Goal: Task Accomplishment & Management: Complete application form

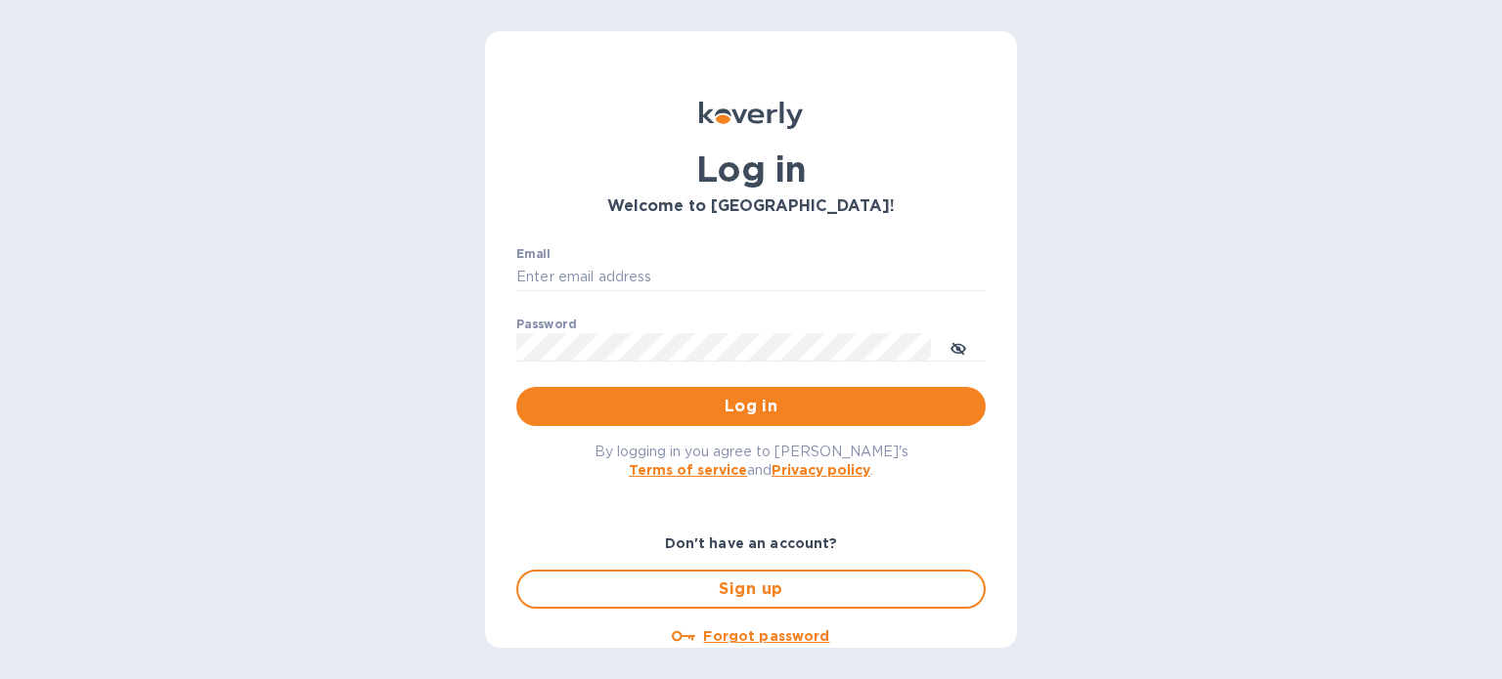
type input "susan@colonialspirits.com"
click at [723, 447] on html "Log in Welcome to Koverly! Email susan@colonialspirits.com ​ Password ​ Log in …" at bounding box center [751, 339] width 1502 height 679
click at [723, 447] on span "By logging in you agree to Koverly's Terms of service and Privacy policy ." at bounding box center [751, 461] width 314 height 34
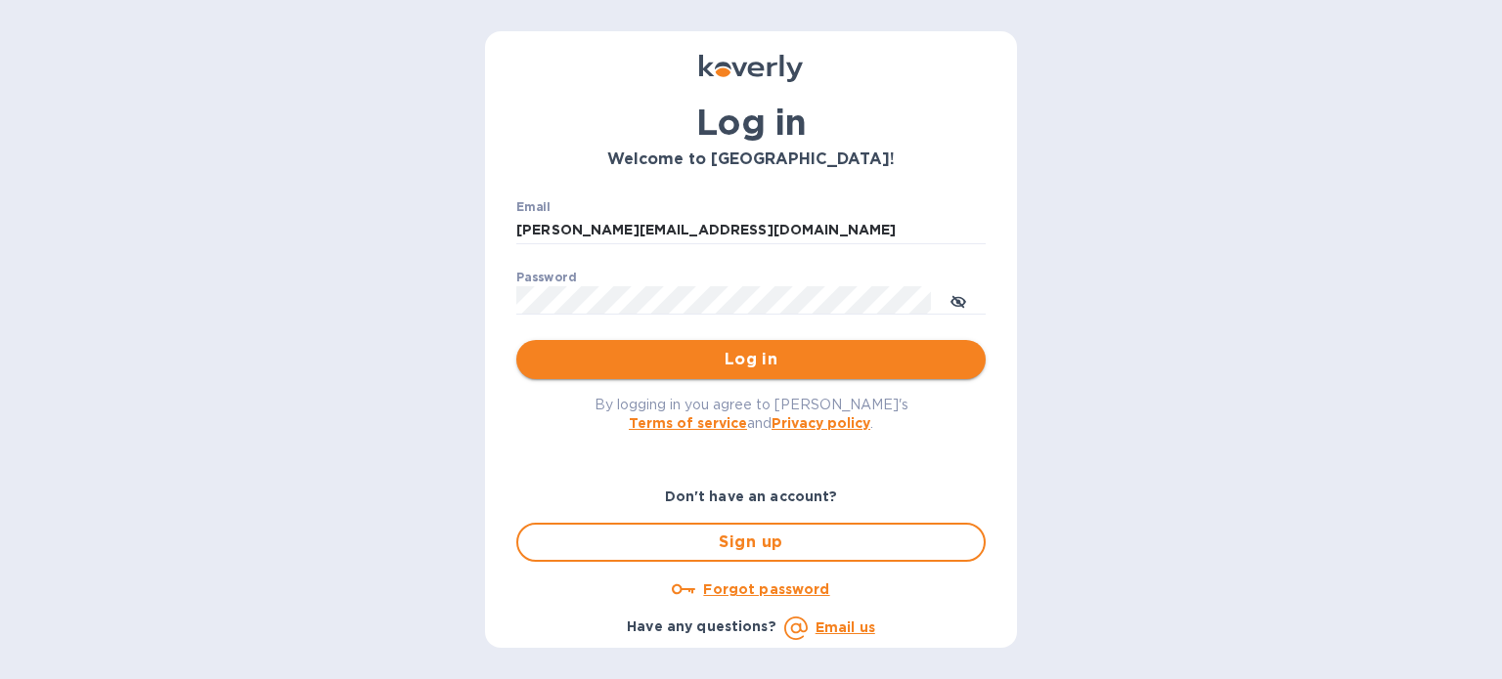
click at [803, 364] on span "Log in" at bounding box center [751, 359] width 438 height 23
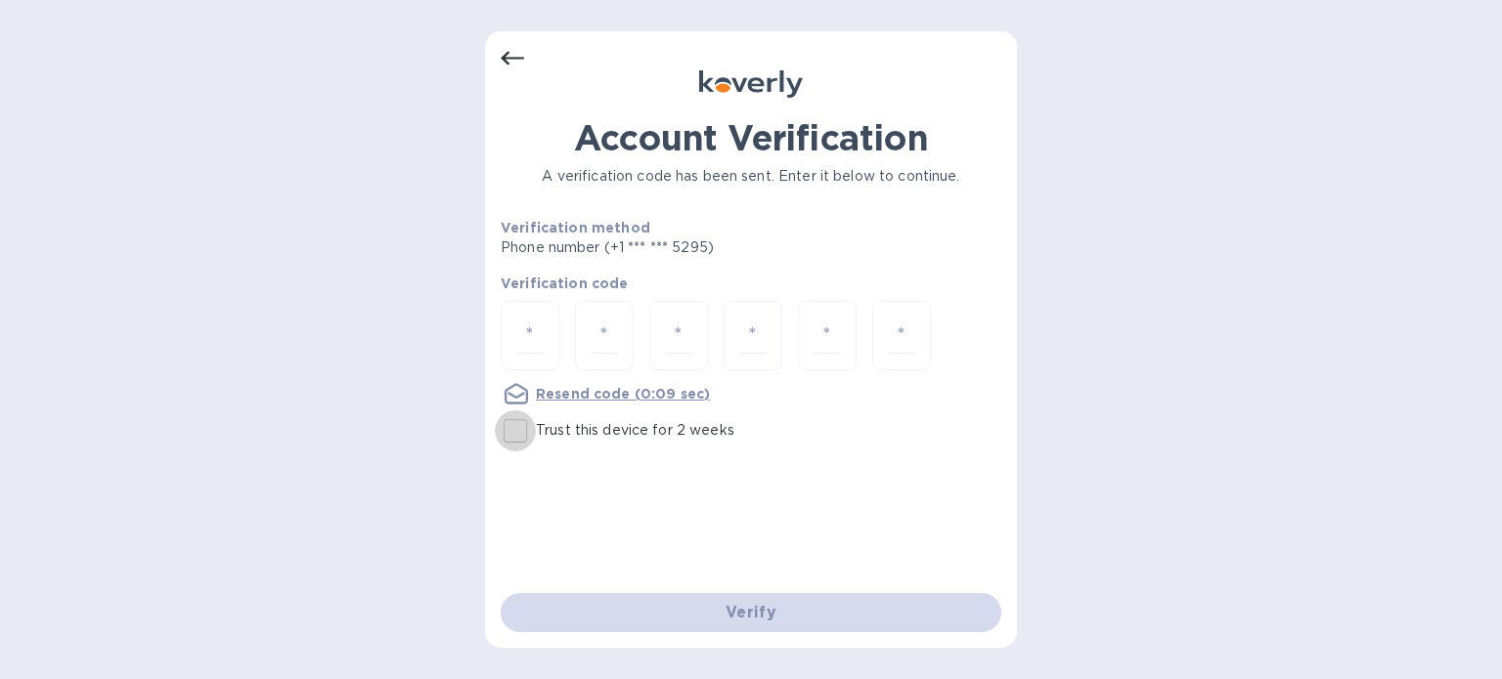
click at [510, 432] on input "Trust this device for 2 weeks" at bounding box center [515, 431] width 41 height 41
checkbox input "true"
click at [532, 331] on input "number" at bounding box center [529, 336] width 25 height 36
type input "4"
type input "0"
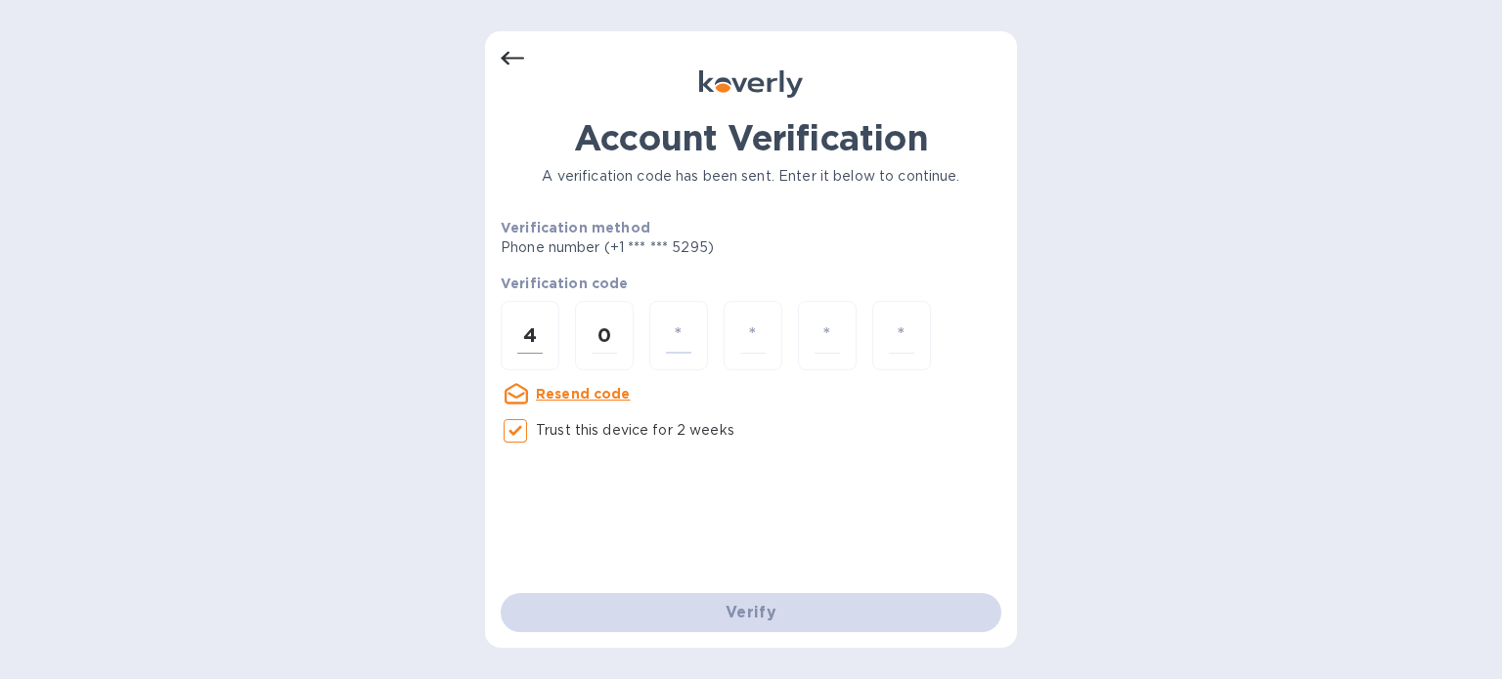
type input "2"
type input "1"
type input "3"
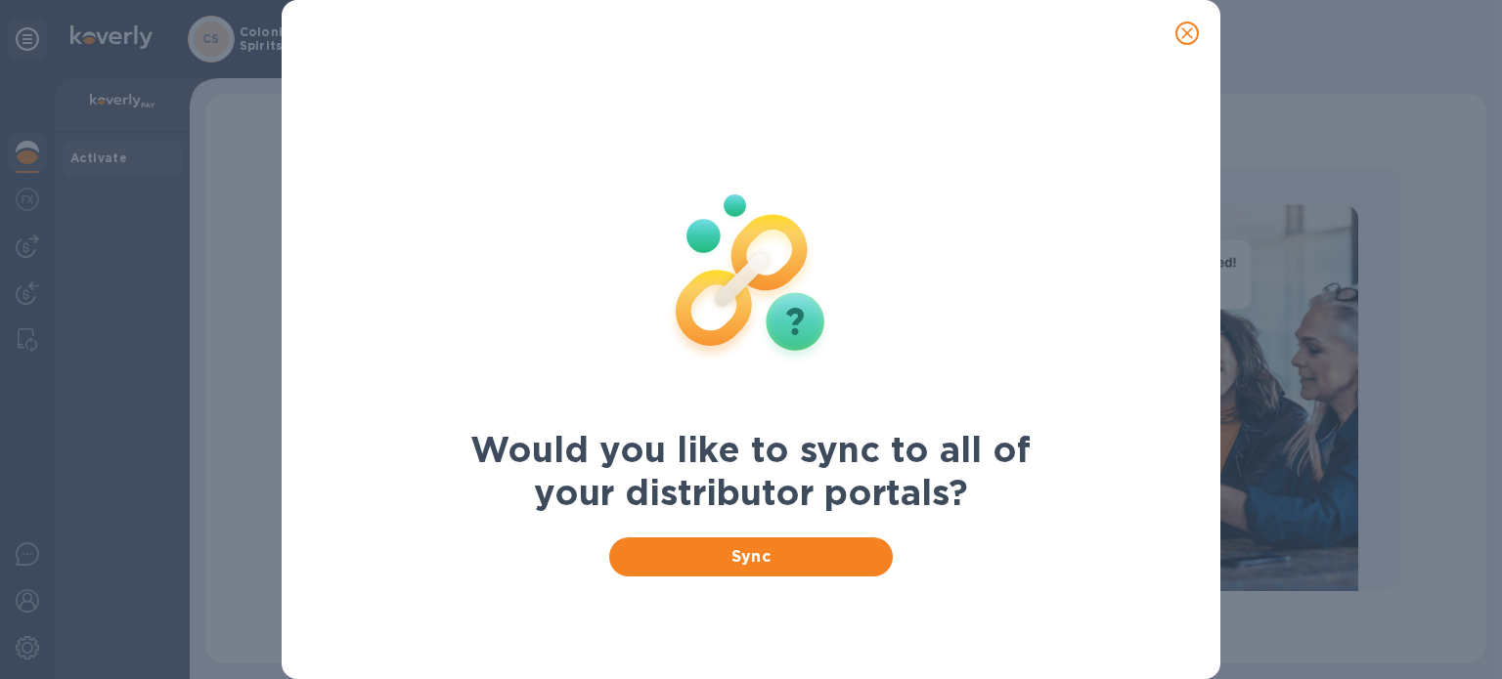
click at [1193, 28] on icon "close" at bounding box center [1187, 33] width 20 height 20
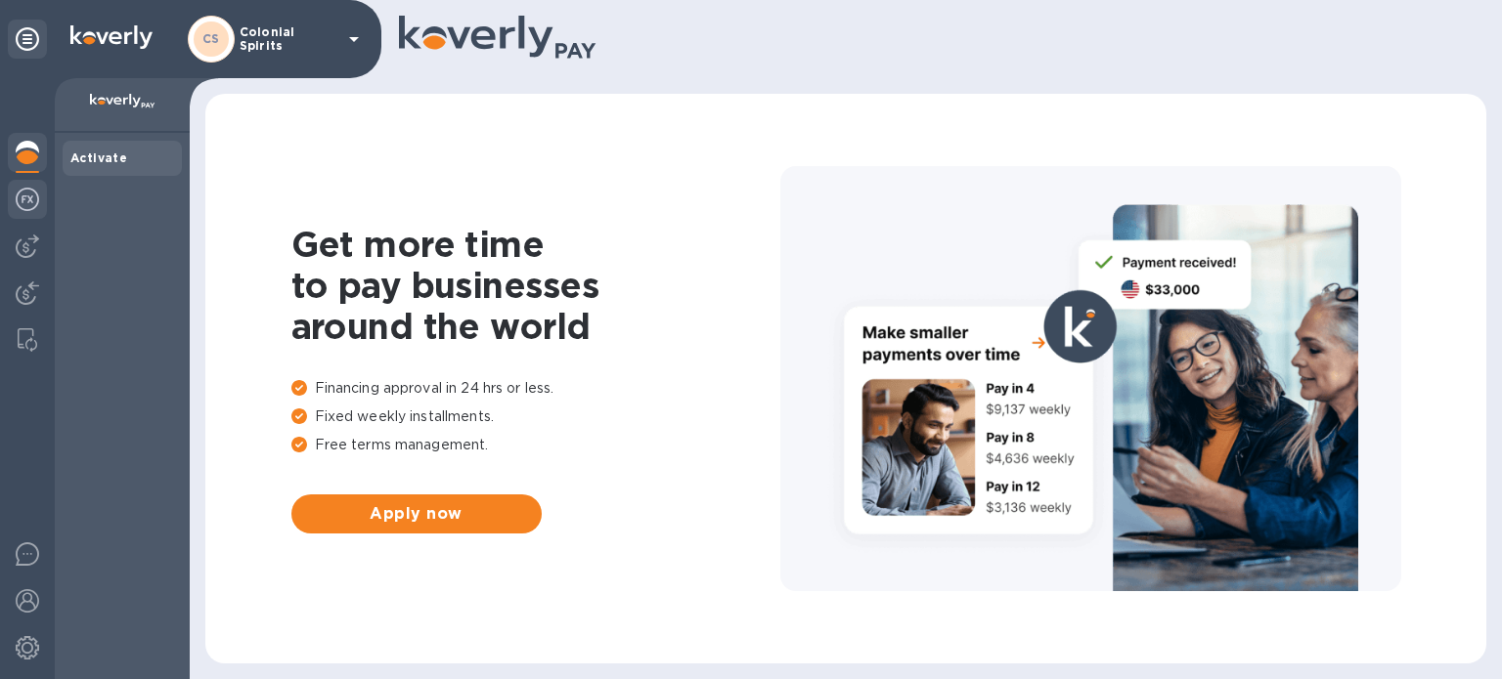
click at [25, 210] on img at bounding box center [27, 199] width 23 height 23
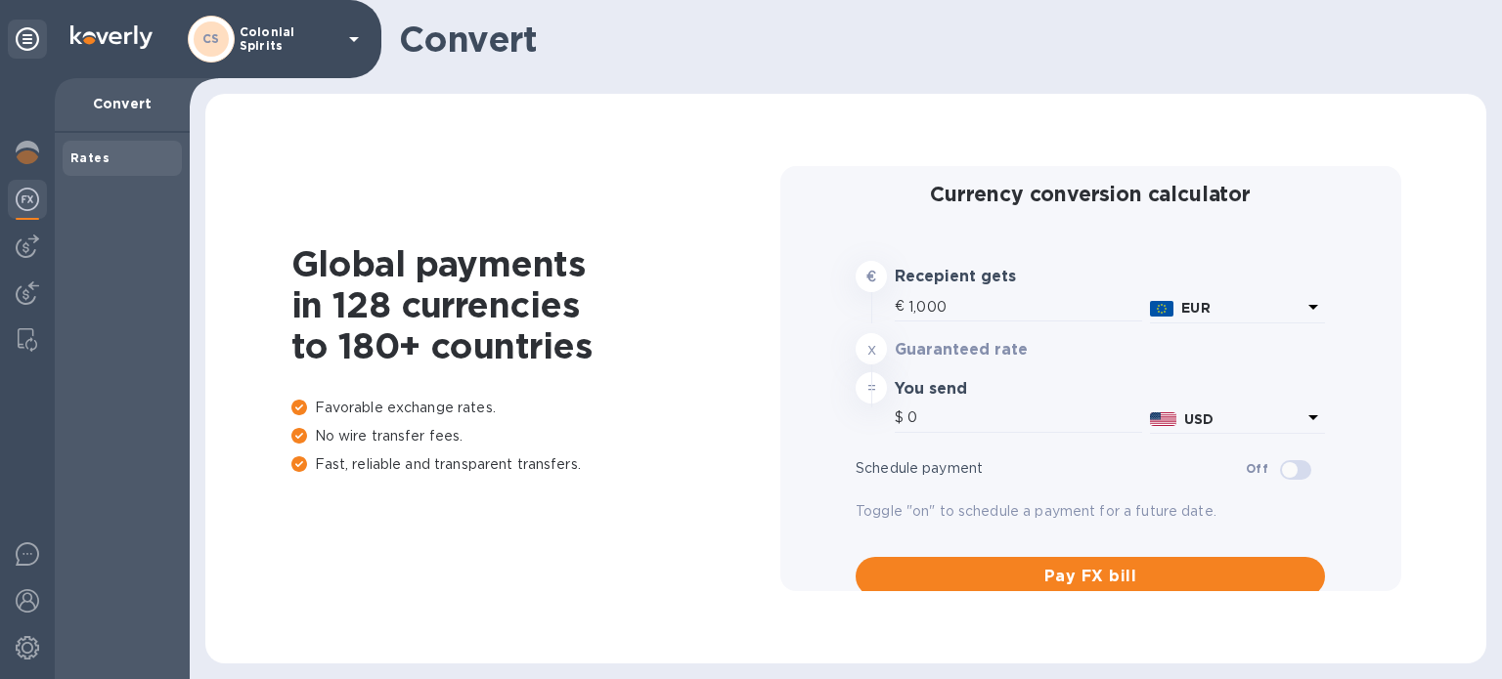
type input "1,171.74"
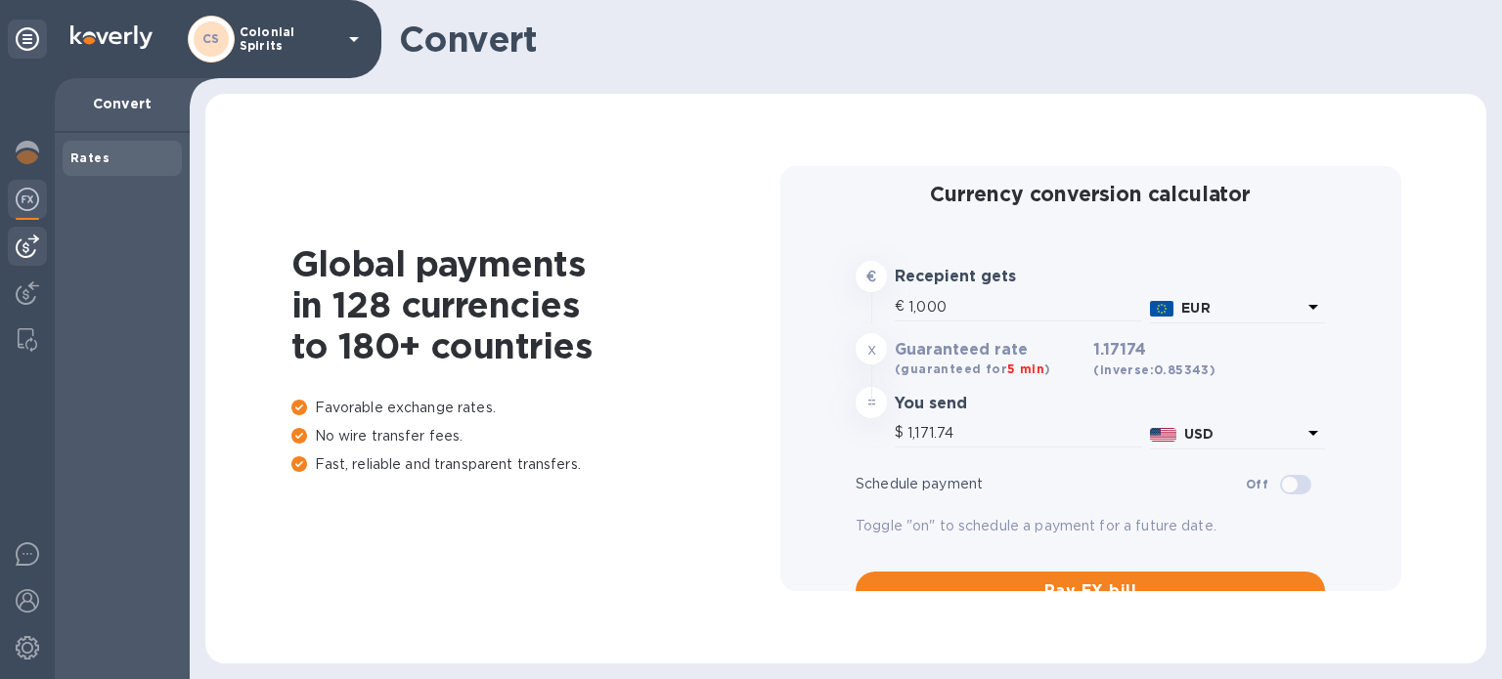
click at [25, 251] on img at bounding box center [27, 246] width 23 height 23
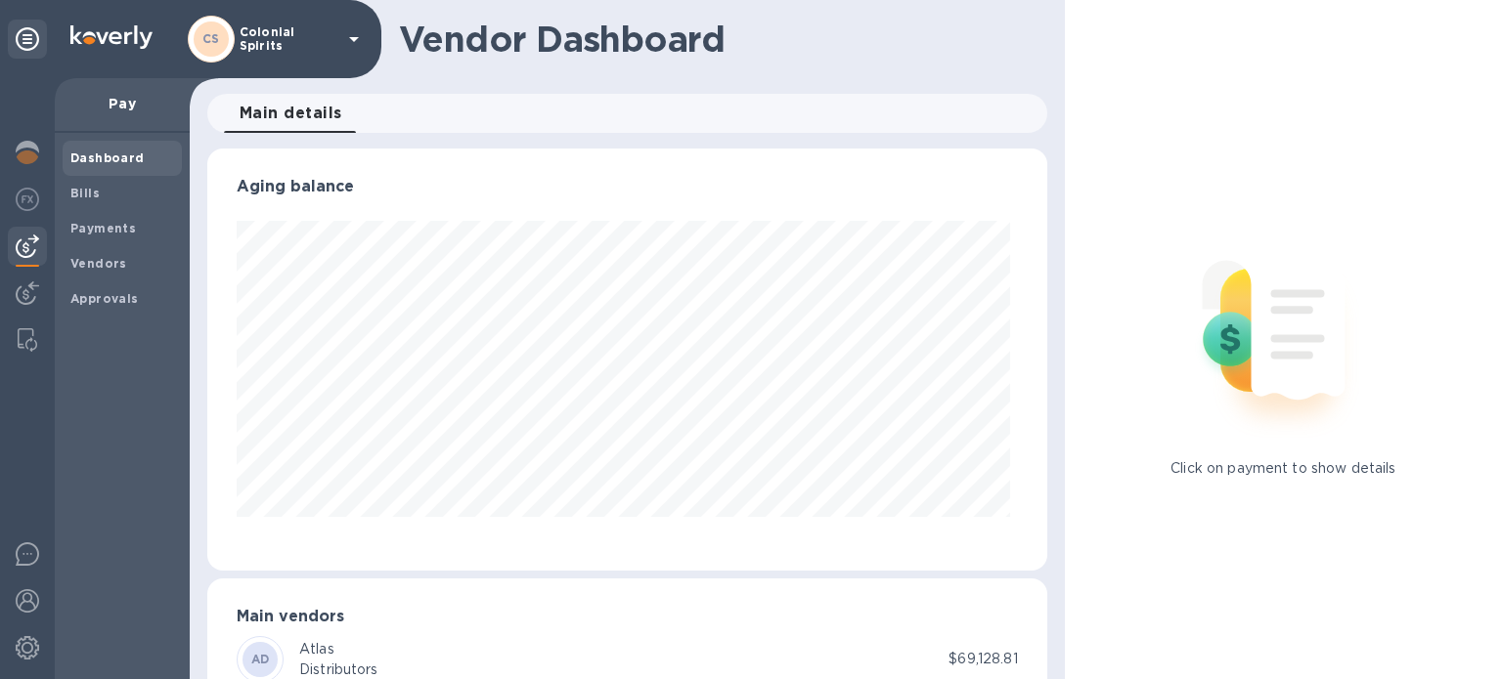
scroll to position [422, 832]
click at [85, 236] on span "Payments" at bounding box center [102, 229] width 65 height 20
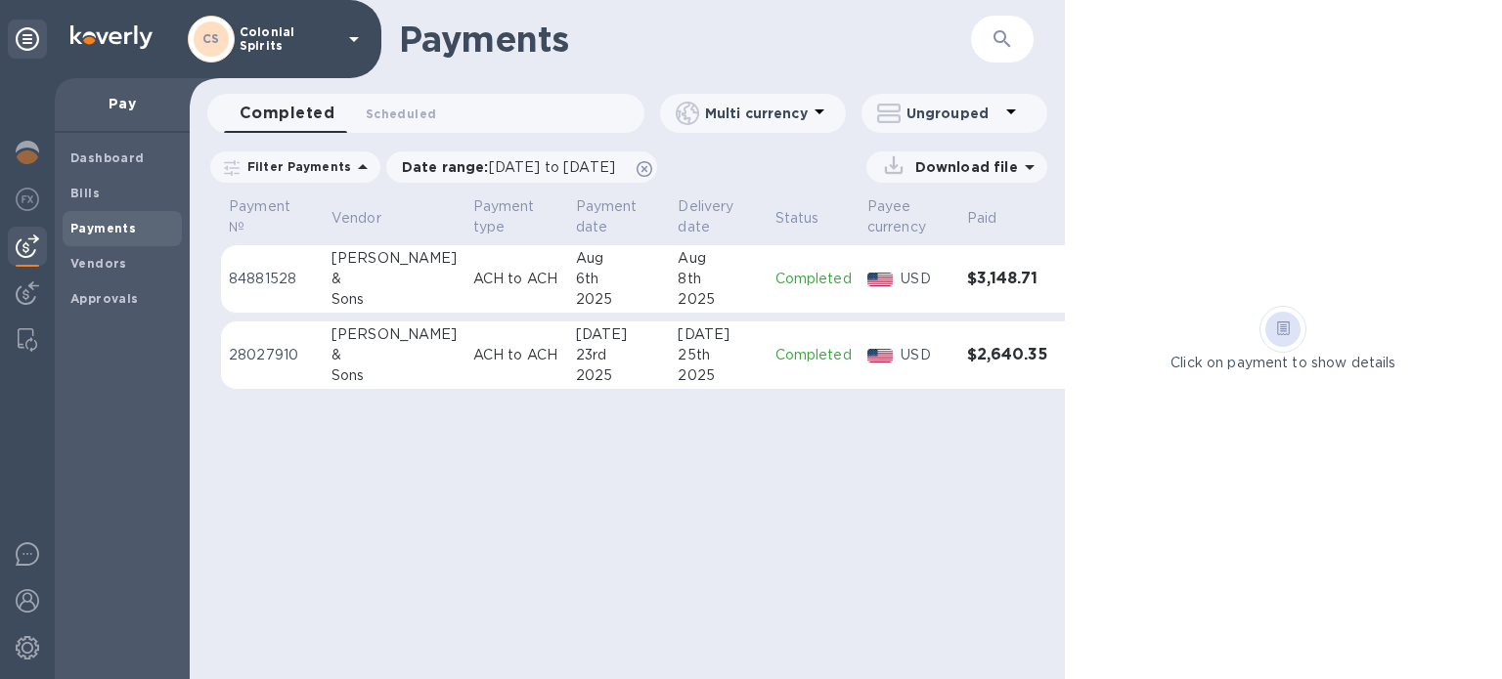
click at [122, 102] on p "Pay" at bounding box center [122, 104] width 104 height 20
click at [109, 149] on span "Dashboard" at bounding box center [107, 159] width 74 height 20
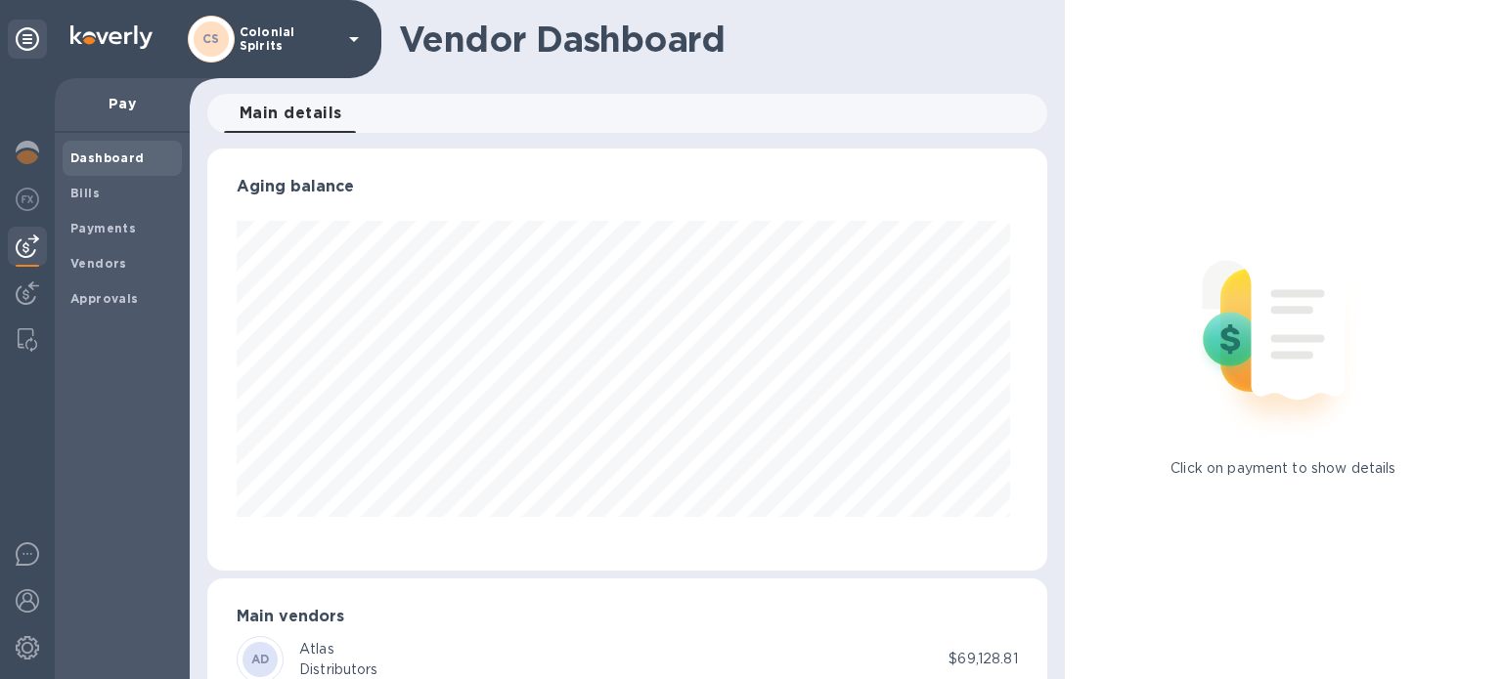
scroll to position [422, 832]
click at [25, 304] on img at bounding box center [27, 293] width 23 height 23
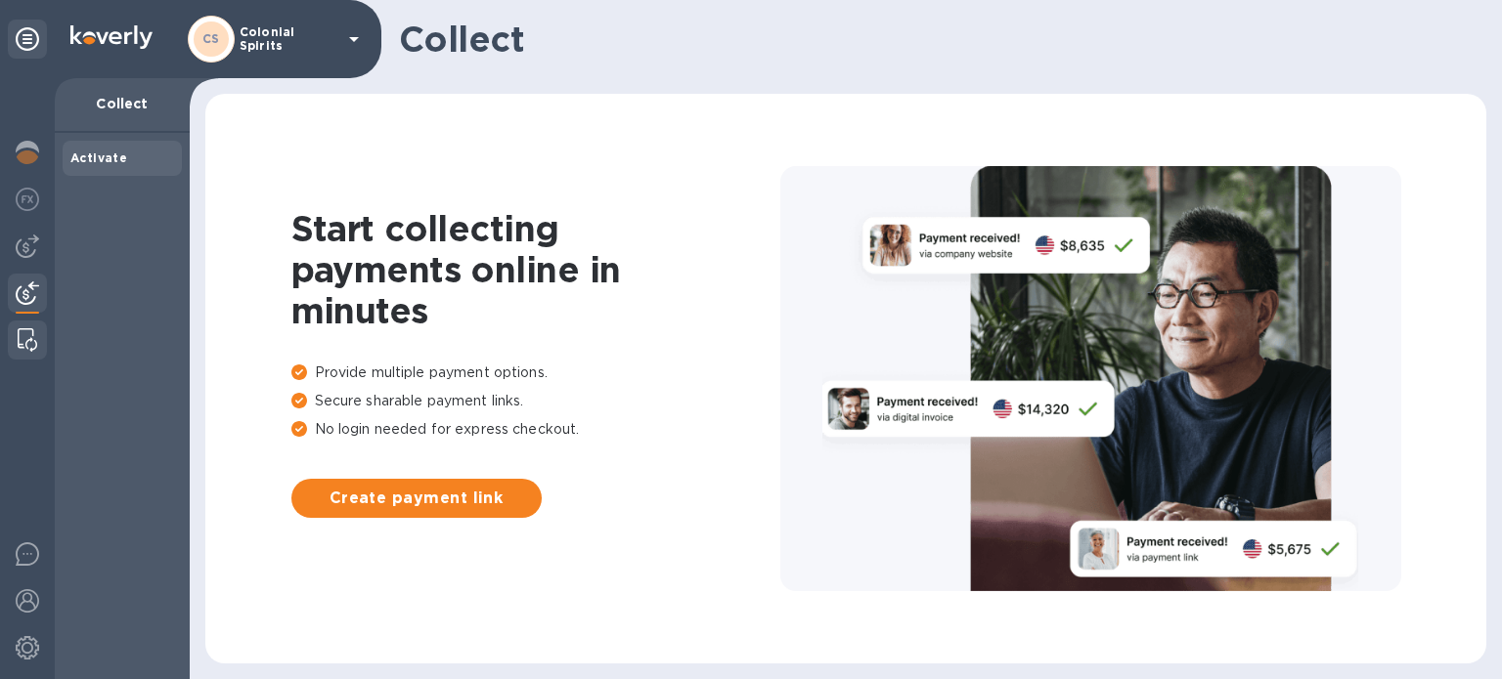
click at [27, 336] on img at bounding box center [28, 339] width 20 height 23
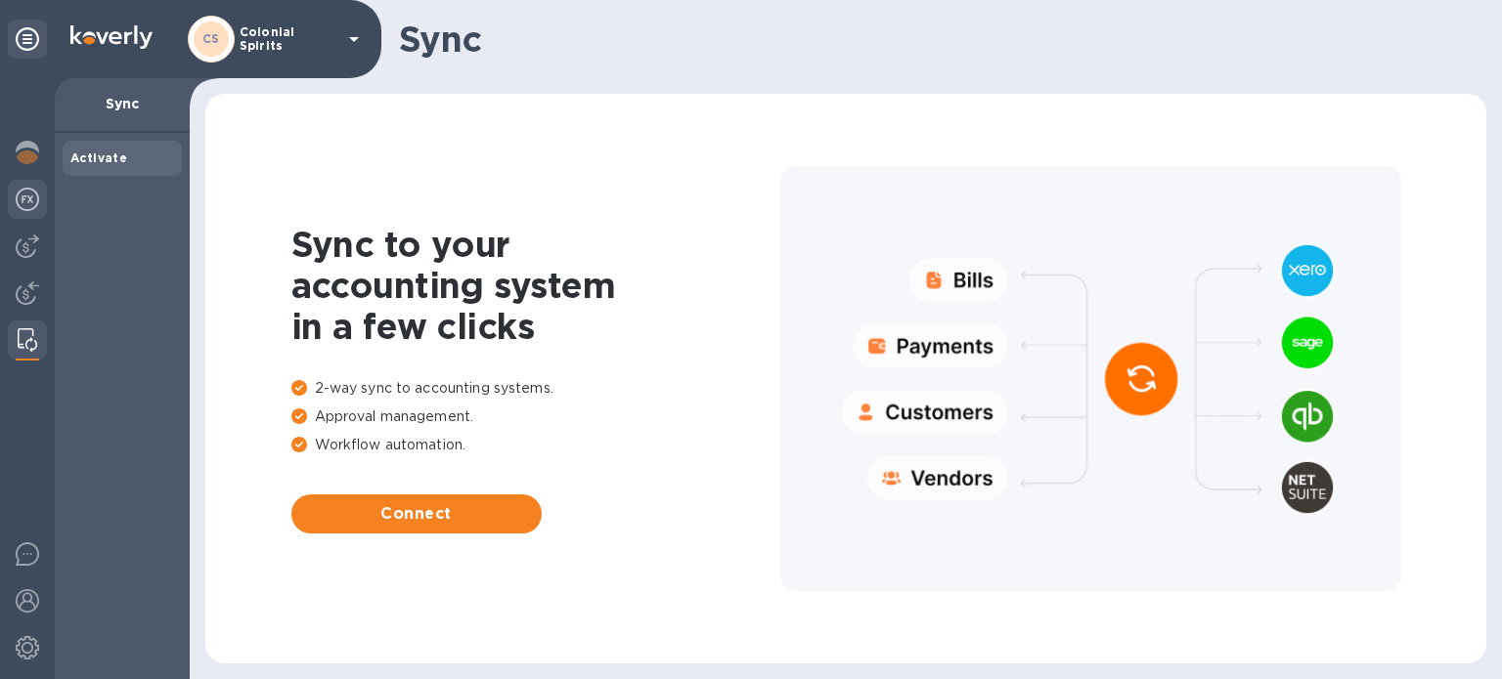
click at [31, 197] on img at bounding box center [27, 199] width 23 height 23
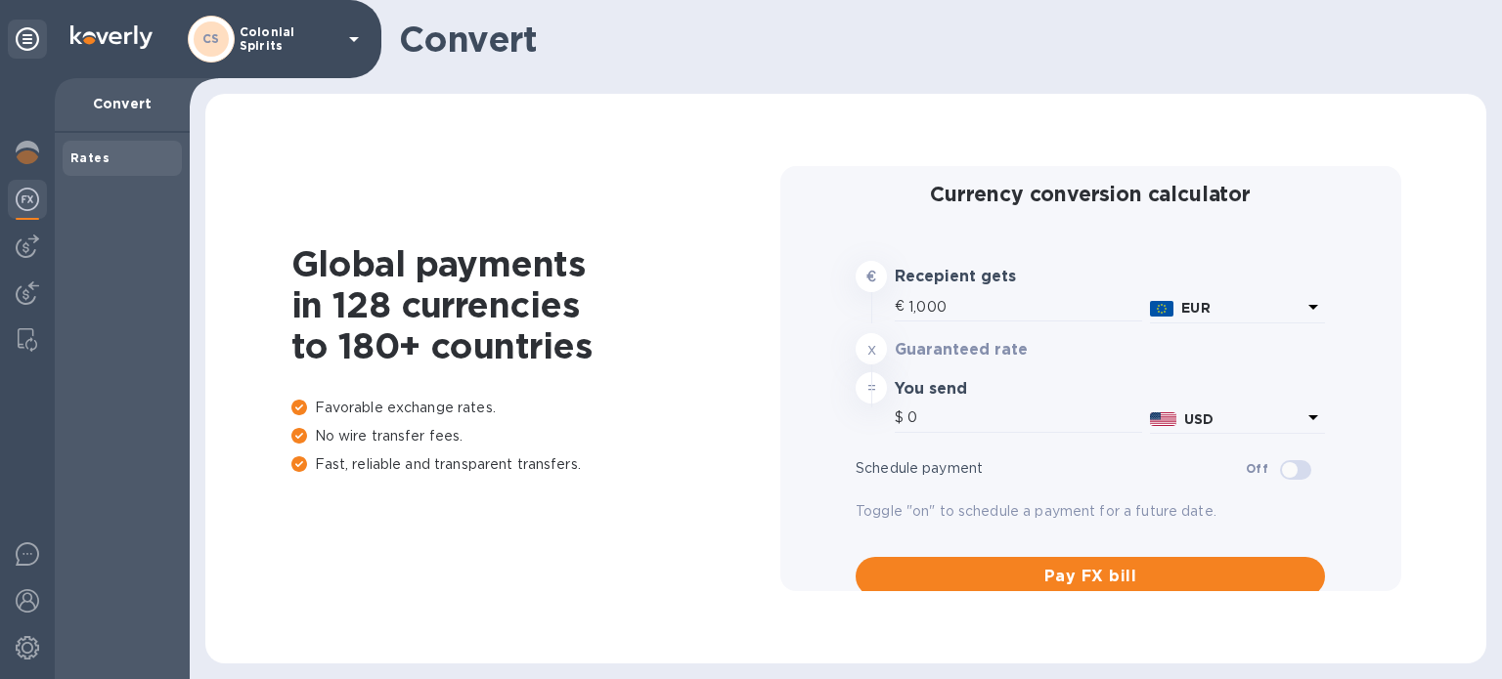
type input "1,171.74"
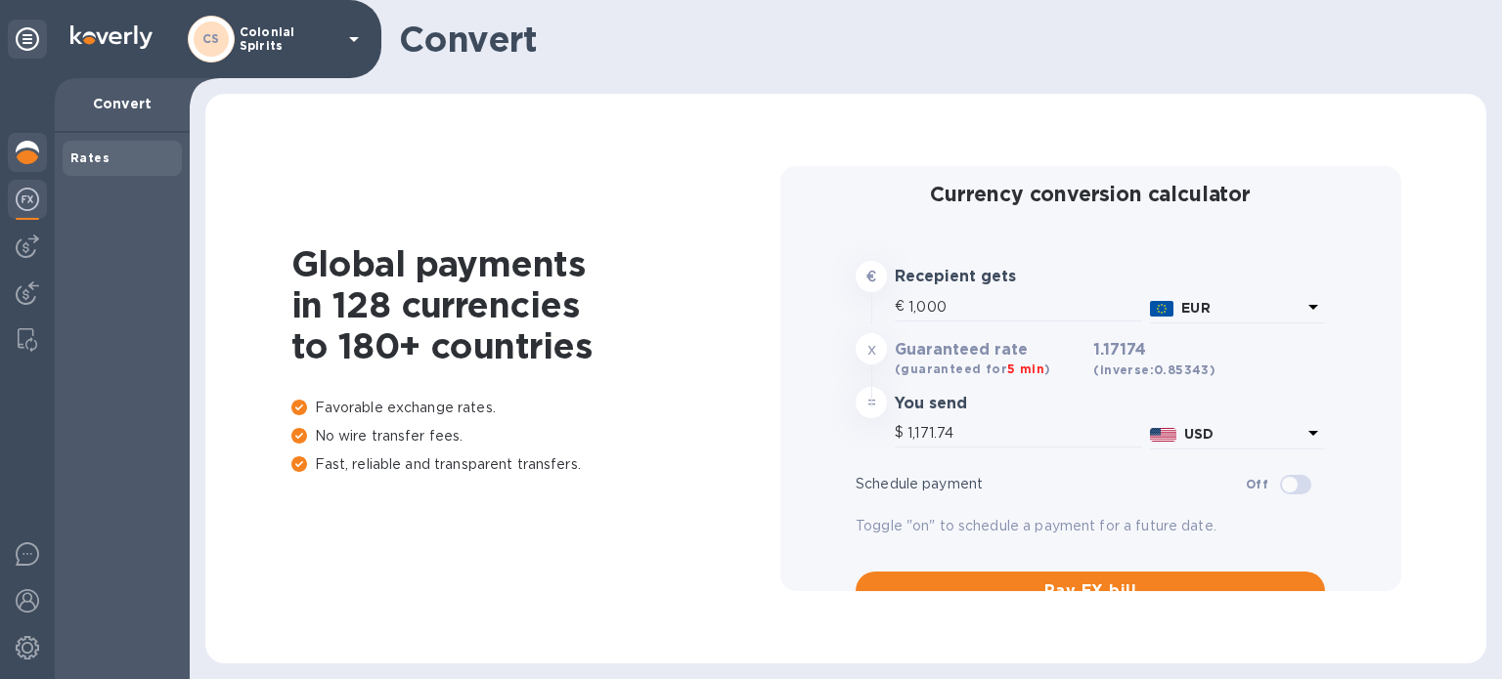
click at [23, 147] on img at bounding box center [27, 152] width 23 height 23
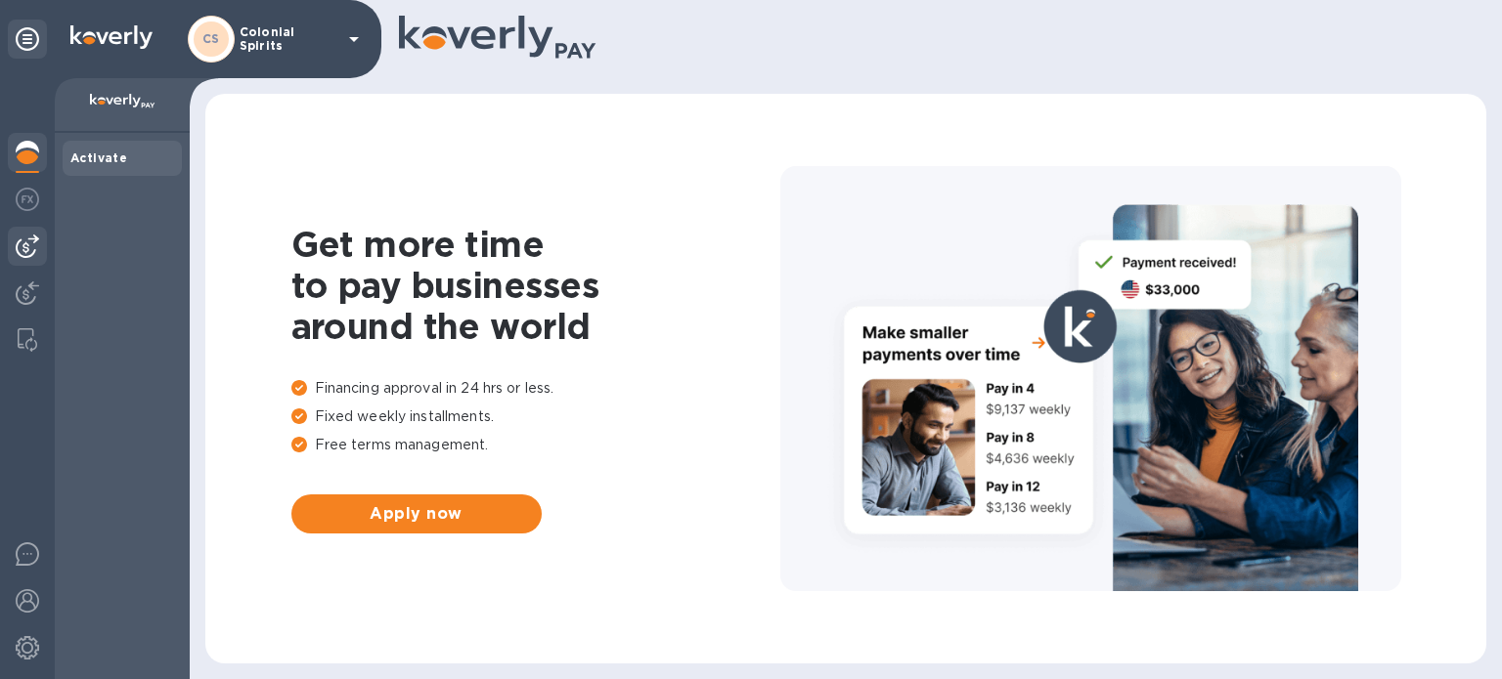
click at [31, 240] on img at bounding box center [27, 246] width 23 height 23
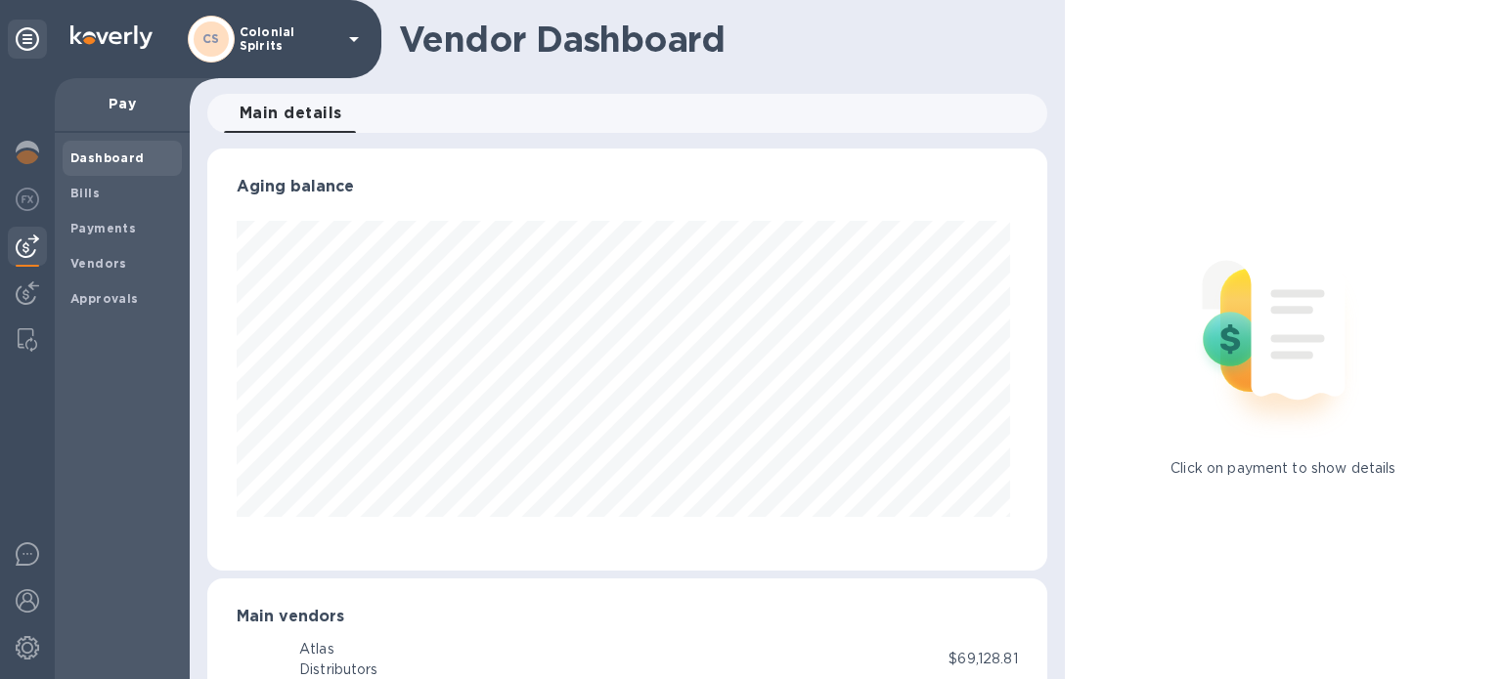
scroll to position [422, 832]
click at [123, 229] on b "Payments" at bounding box center [102, 228] width 65 height 15
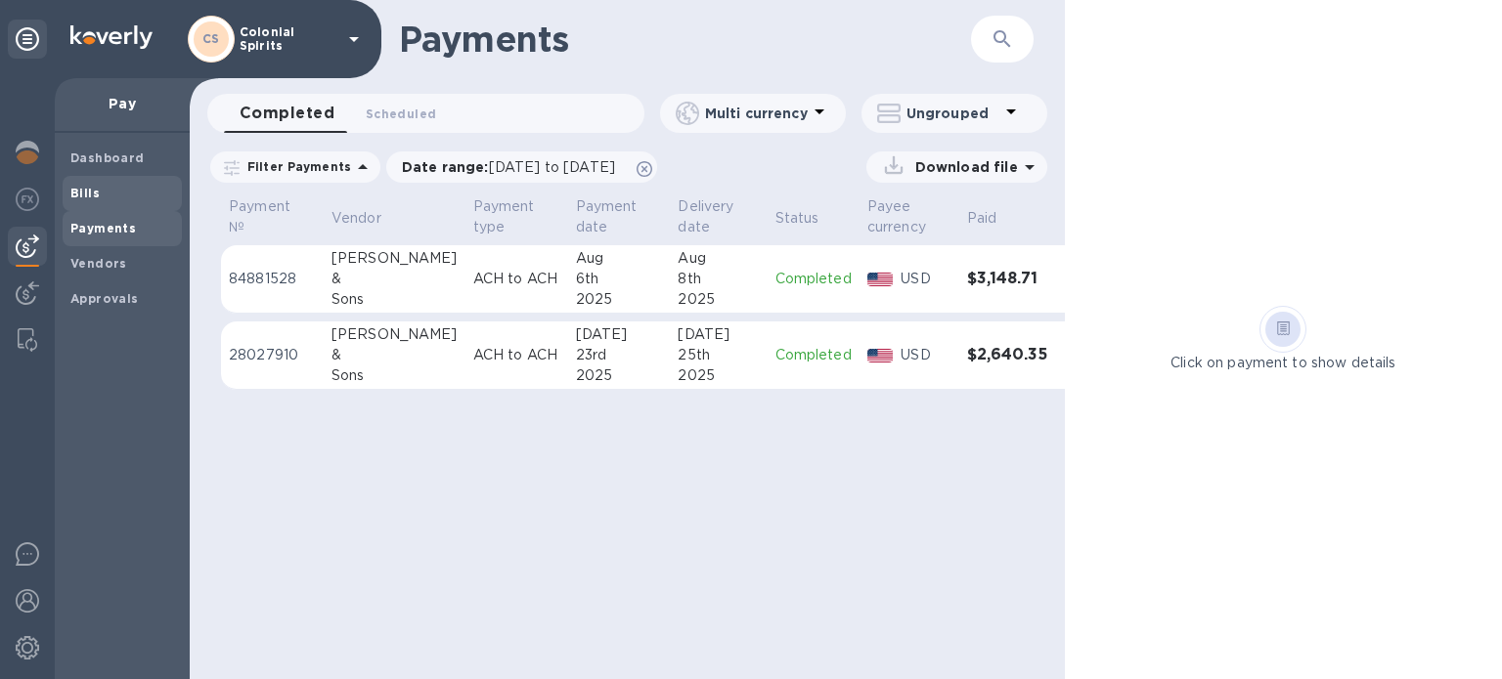
click at [100, 191] on span "Bills" at bounding box center [122, 194] width 104 height 20
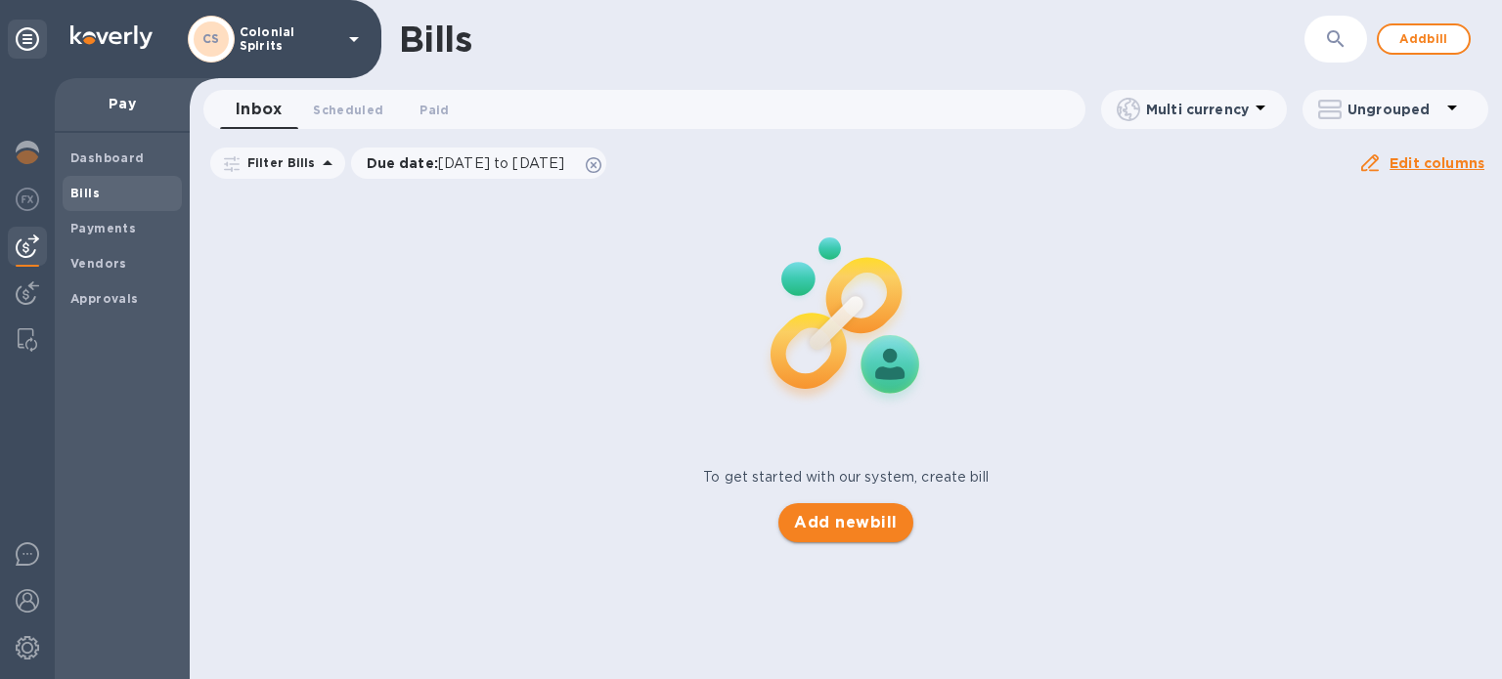
click at [840, 519] on span "Add new bill" at bounding box center [845, 522] width 103 height 23
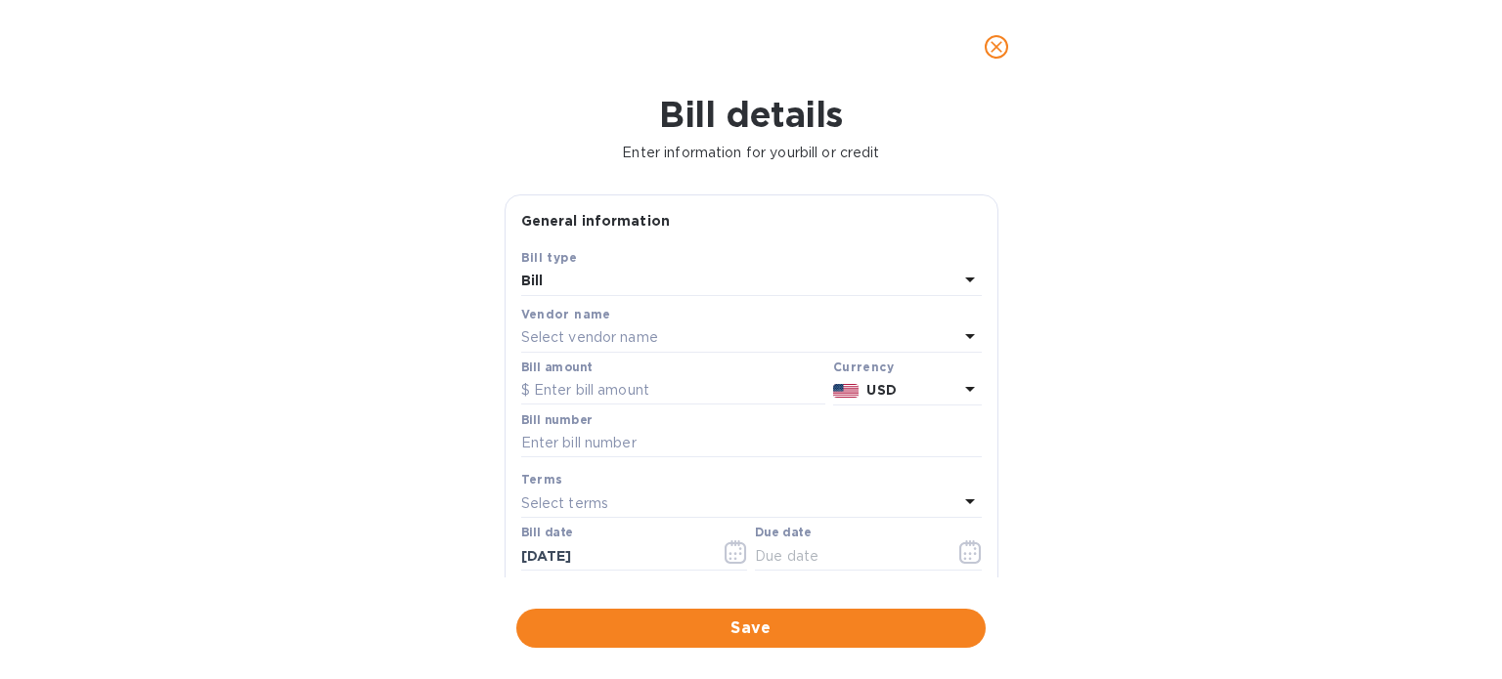
click at [755, 329] on div "Select vendor name" at bounding box center [739, 338] width 437 height 27
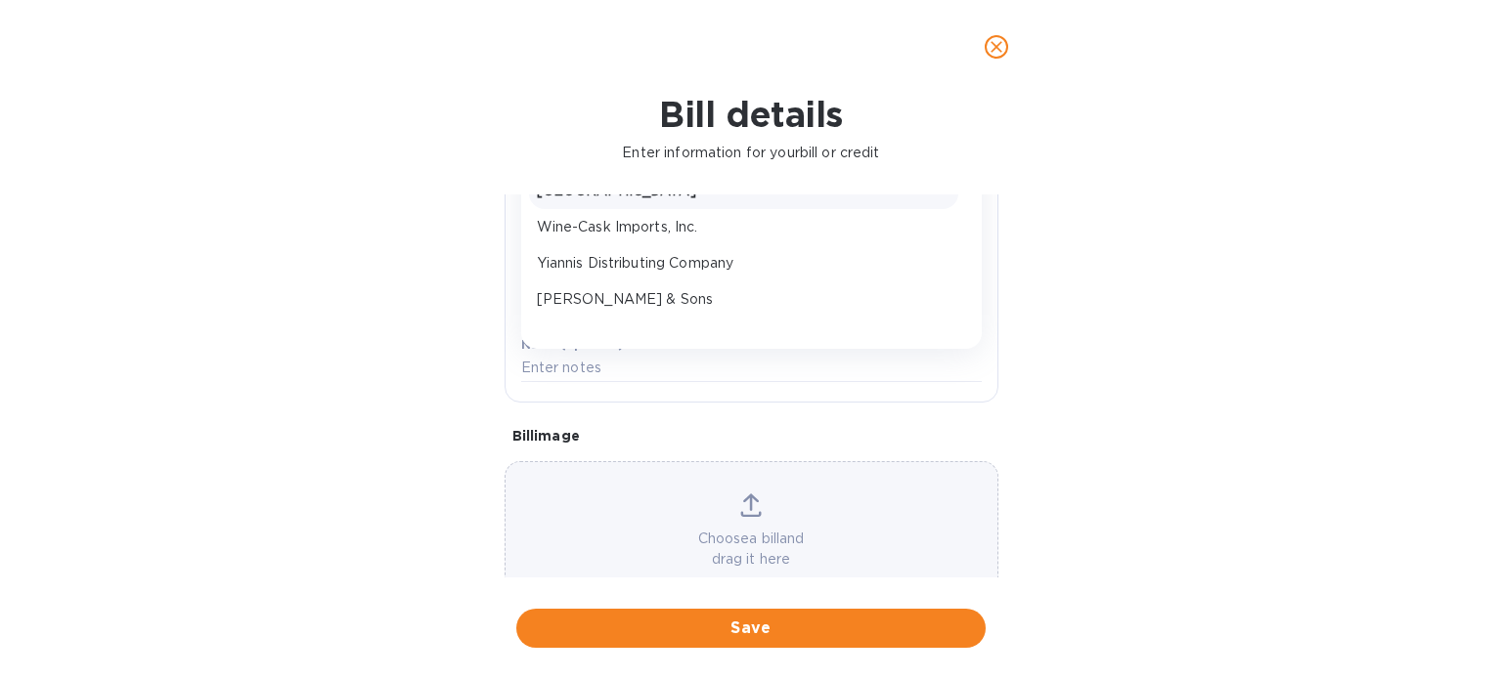
scroll to position [305, 0]
click at [594, 282] on div "[PERSON_NAME] & Sons" at bounding box center [743, 296] width 429 height 36
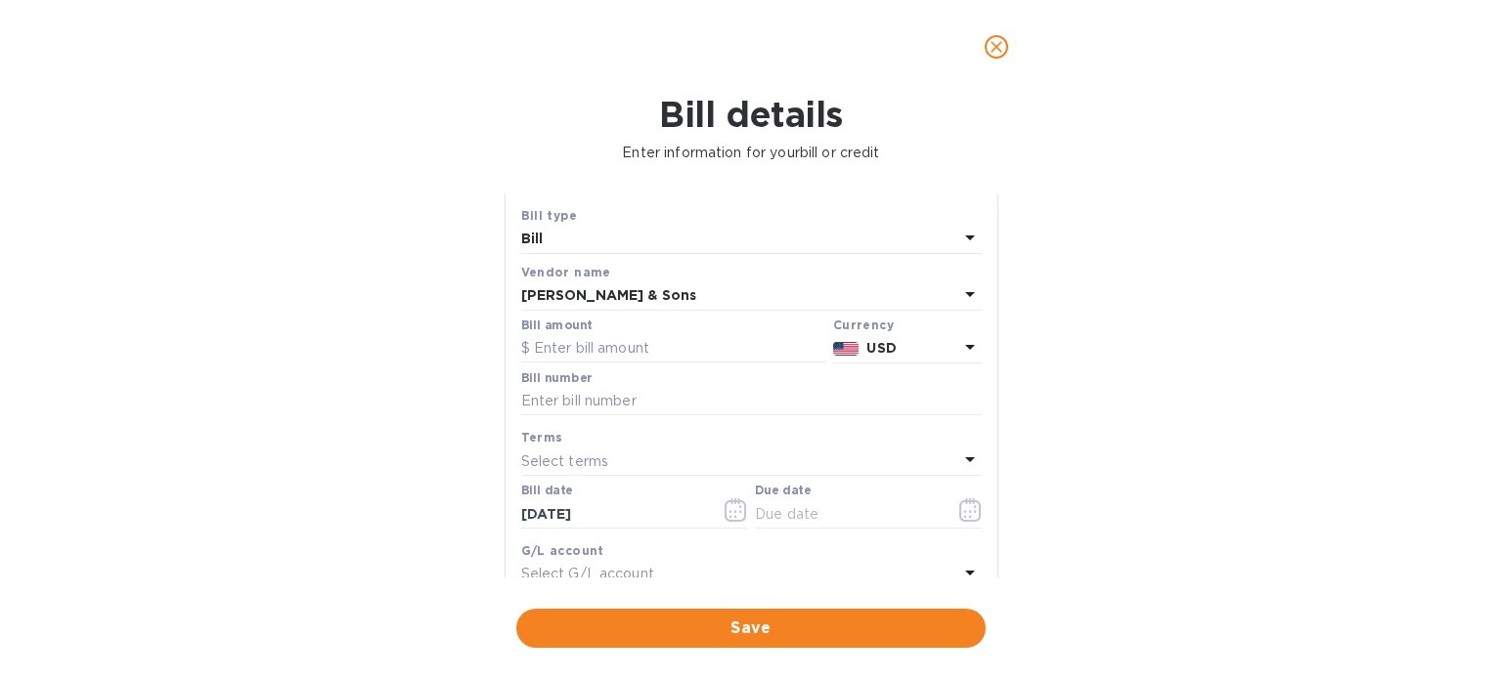
scroll to position [8, 0]
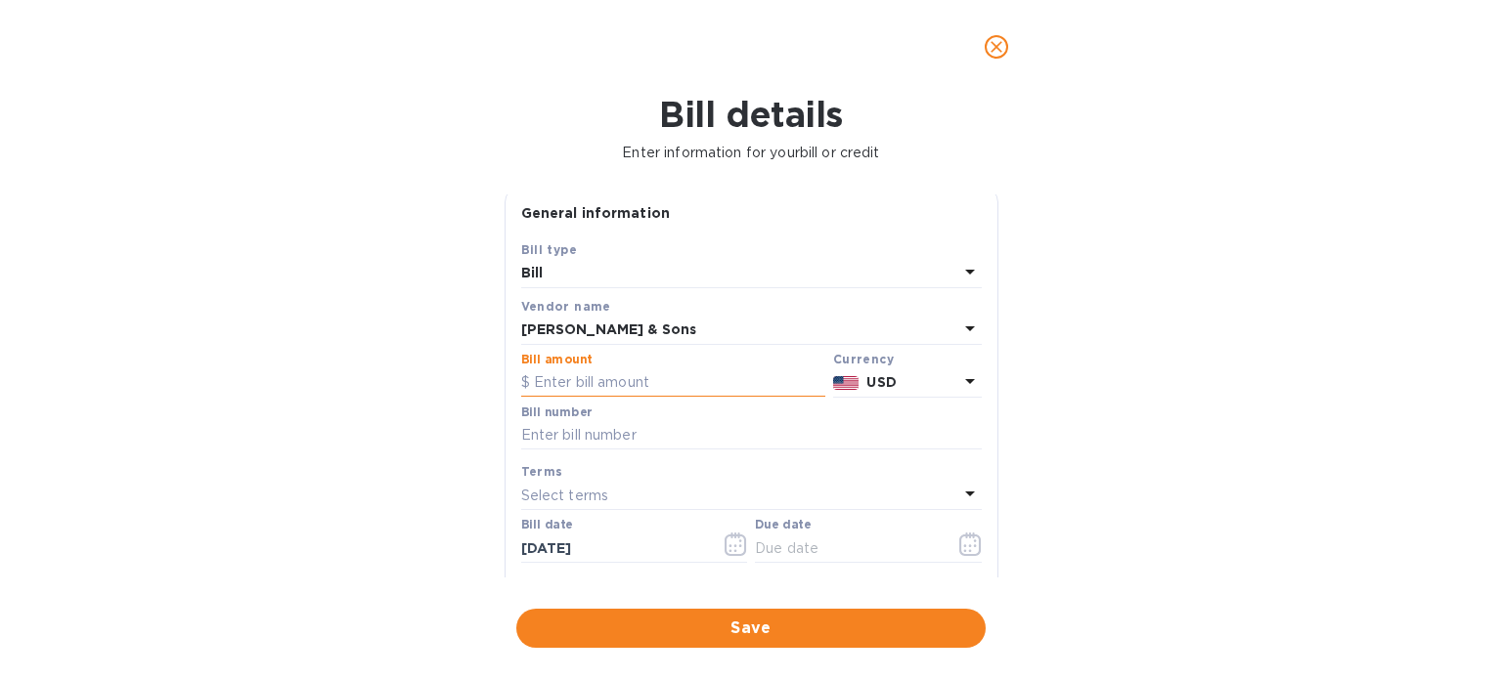
click at [657, 371] on input "text" at bounding box center [673, 383] width 304 height 29
type input "3,146.30"
click at [649, 437] on input "text" at bounding box center [751, 435] width 460 height 29
type input "213583"
click at [967, 549] on icon "button" at bounding box center [970, 544] width 22 height 23
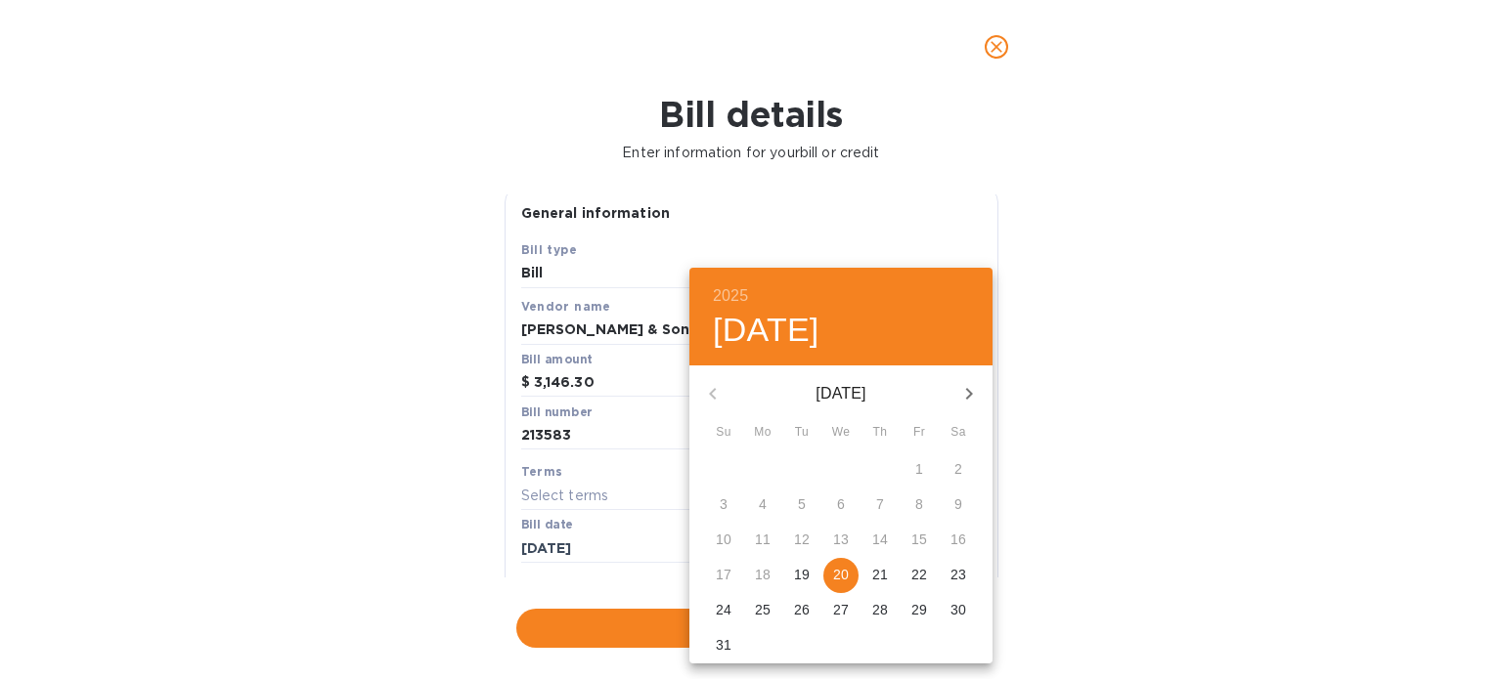
click at [926, 576] on p "22" at bounding box center [919, 575] width 16 height 20
type input "[DATE]"
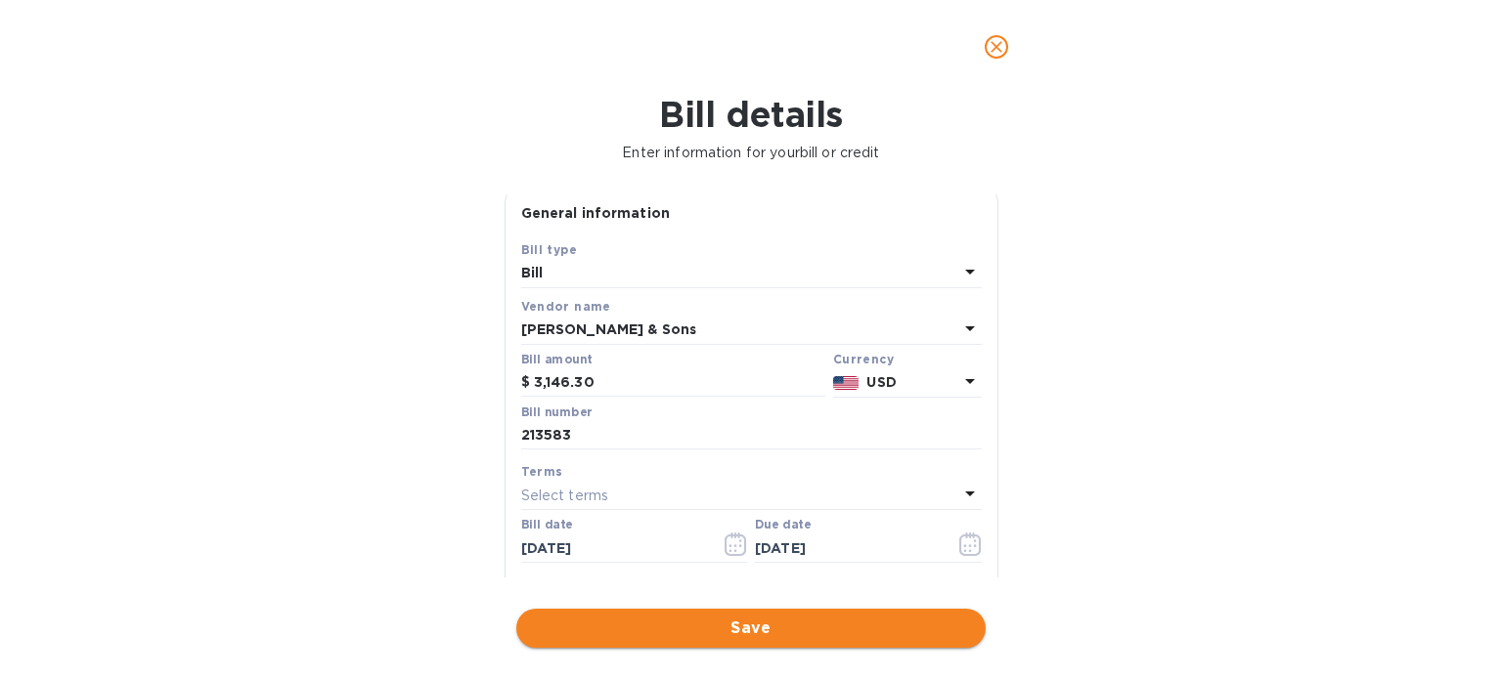
click at [757, 626] on span "Save" at bounding box center [751, 628] width 438 height 23
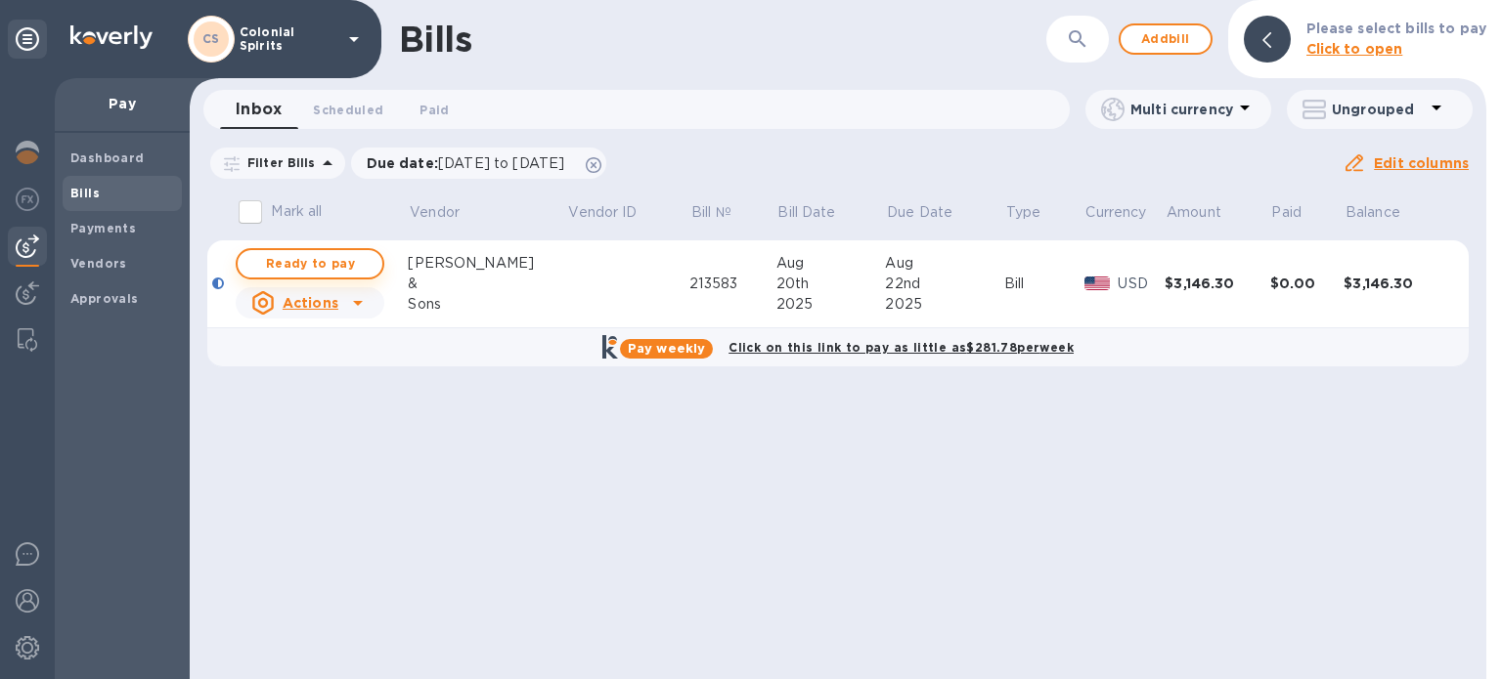
click at [296, 262] on span "Ready to pay" at bounding box center [309, 263] width 113 height 23
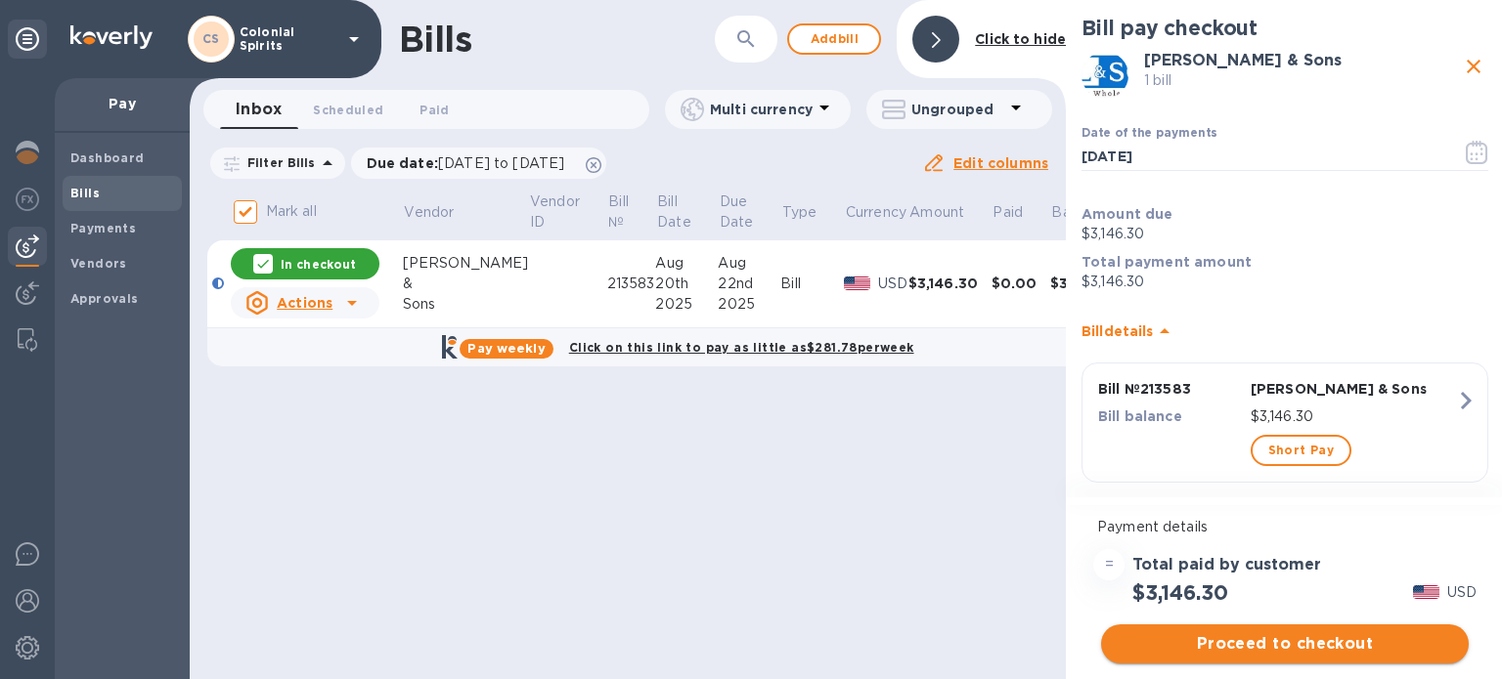
click at [1384, 650] on span "Proceed to checkout" at bounding box center [1284, 643] width 336 height 23
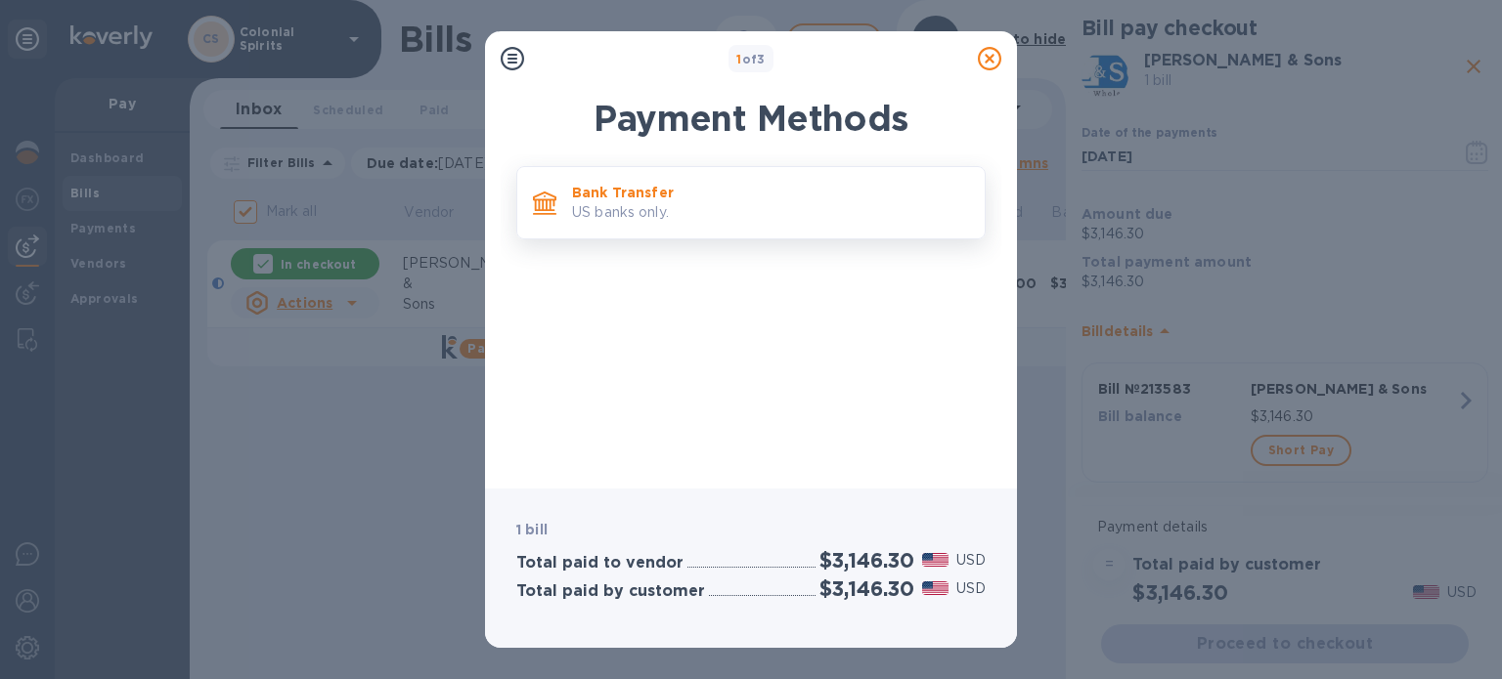
click at [633, 188] on p "Bank Transfer" at bounding box center [770, 193] width 397 height 20
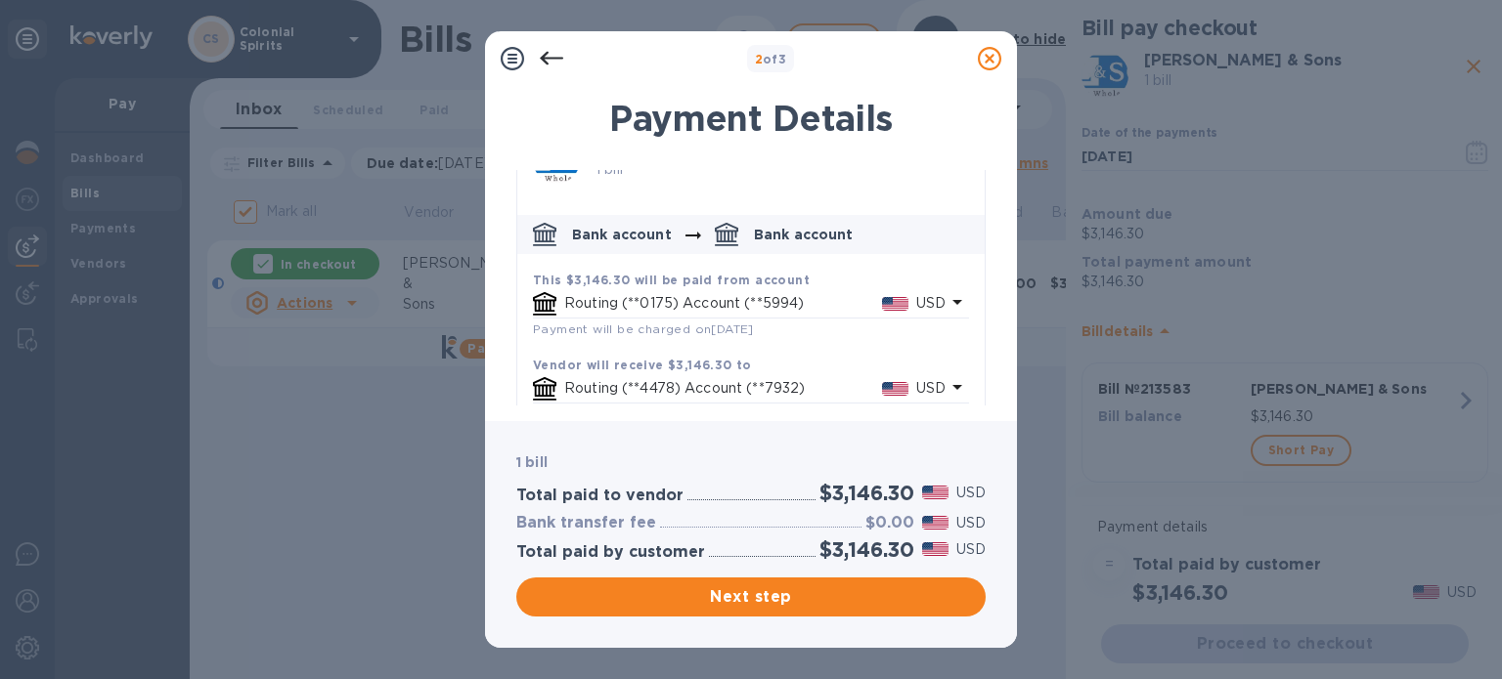
scroll to position [59, 0]
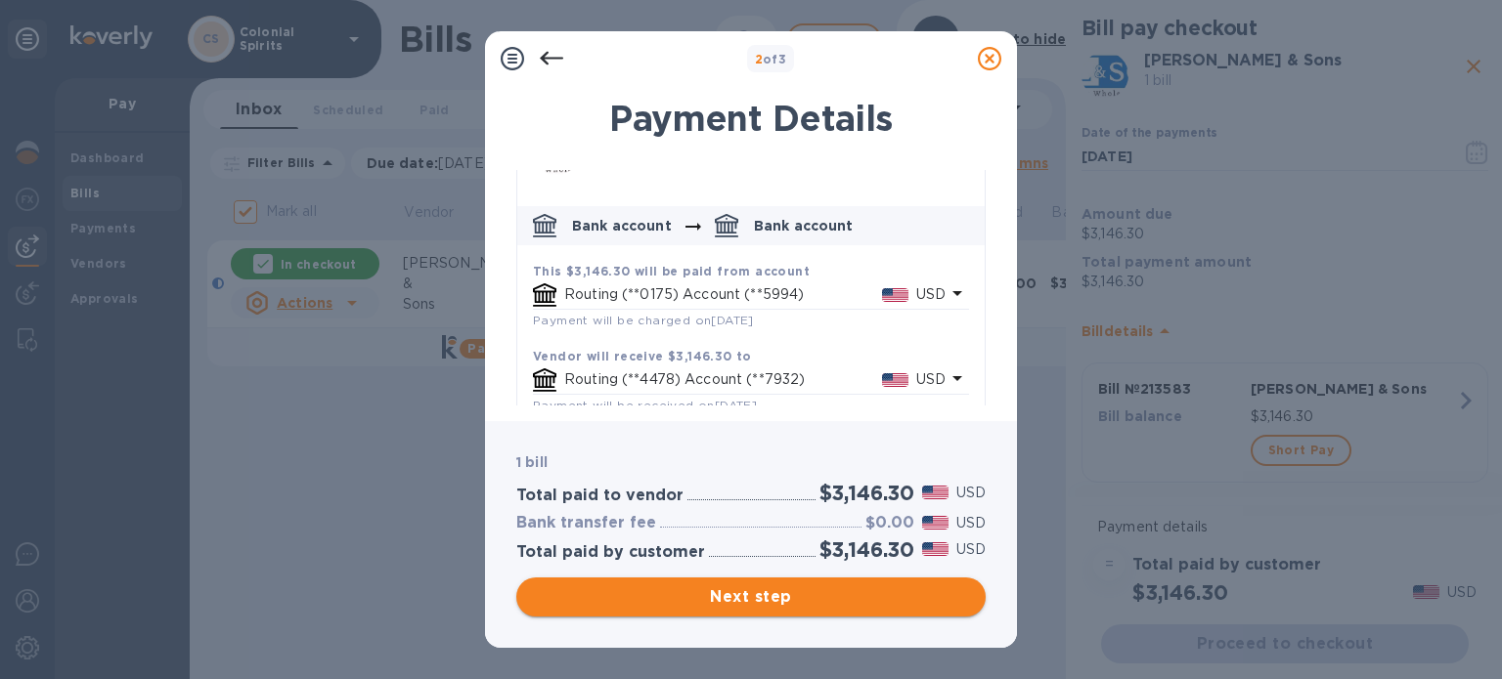
click at [665, 597] on span "Next step" at bounding box center [751, 597] width 438 height 23
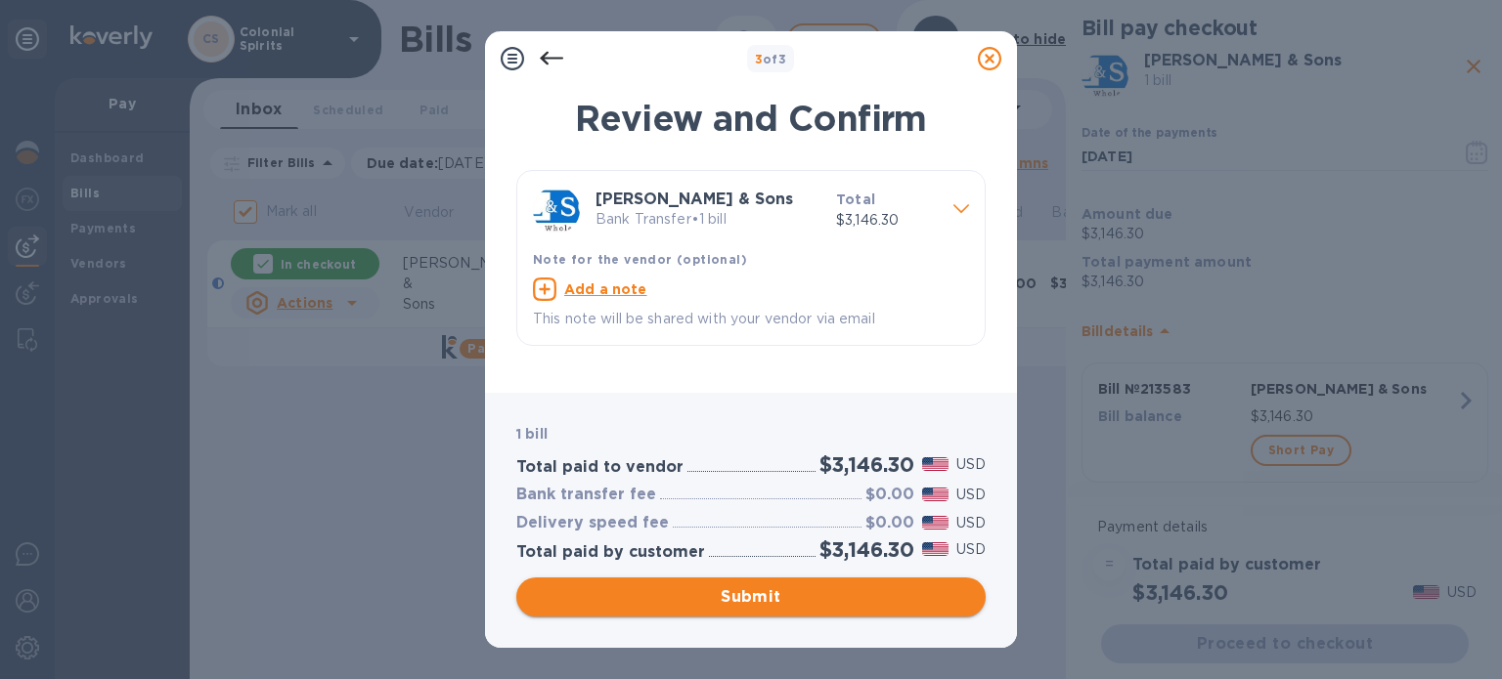
click at [665, 597] on span "Submit" at bounding box center [751, 597] width 438 height 23
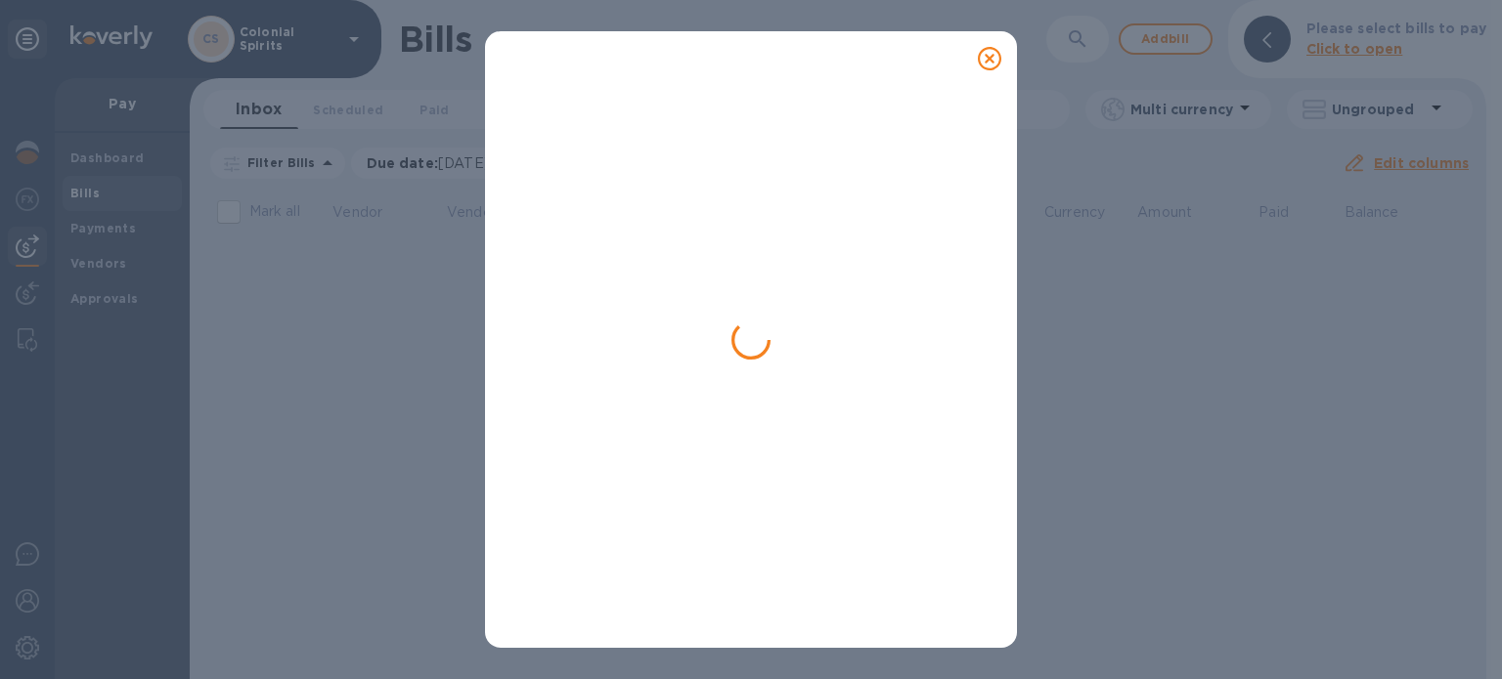
checkbox input "false"
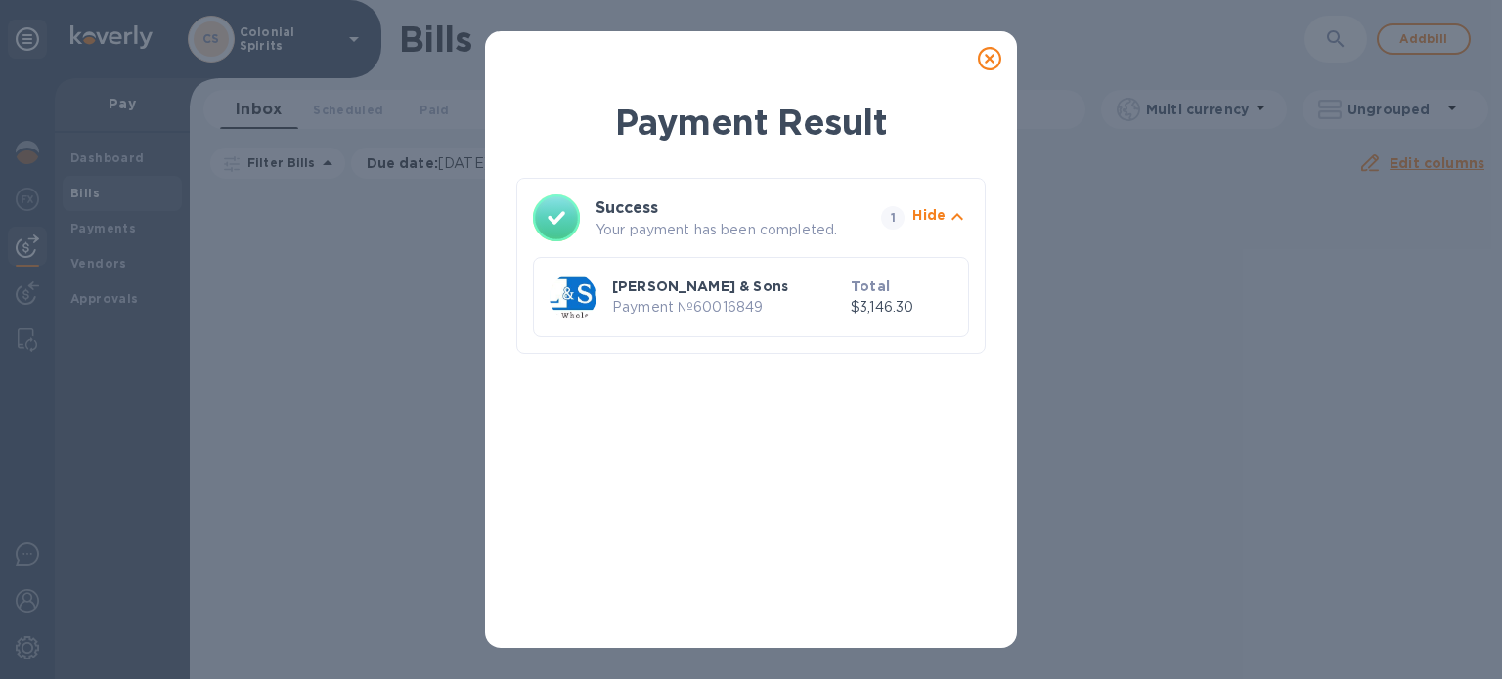
click at [985, 52] on icon at bounding box center [989, 58] width 23 height 23
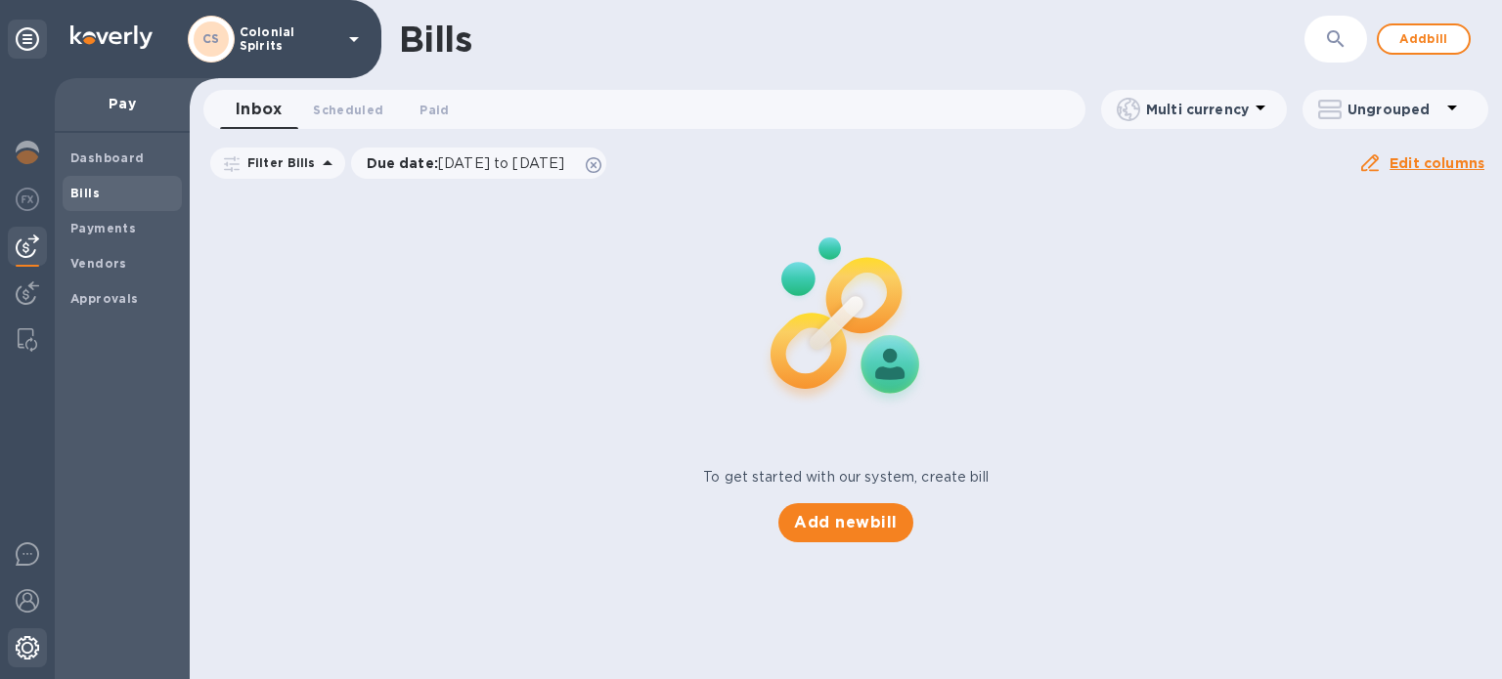
click at [22, 648] on img at bounding box center [27, 647] width 23 height 23
